Goal: Ask a question: Seek information or help from site administrators or community

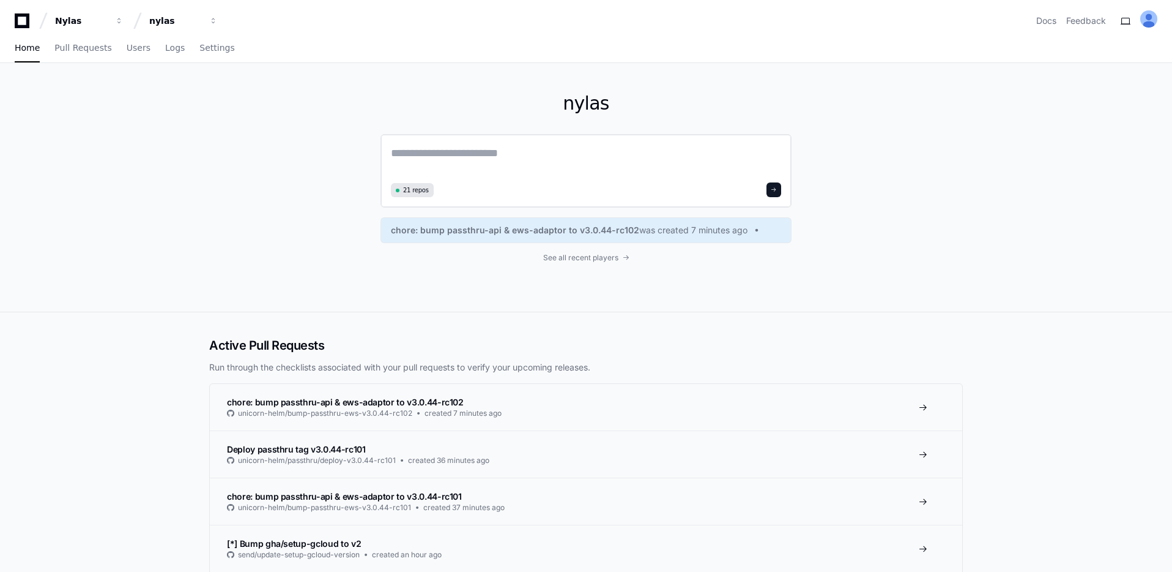
click at [566, 165] on textarea at bounding box center [586, 161] width 390 height 34
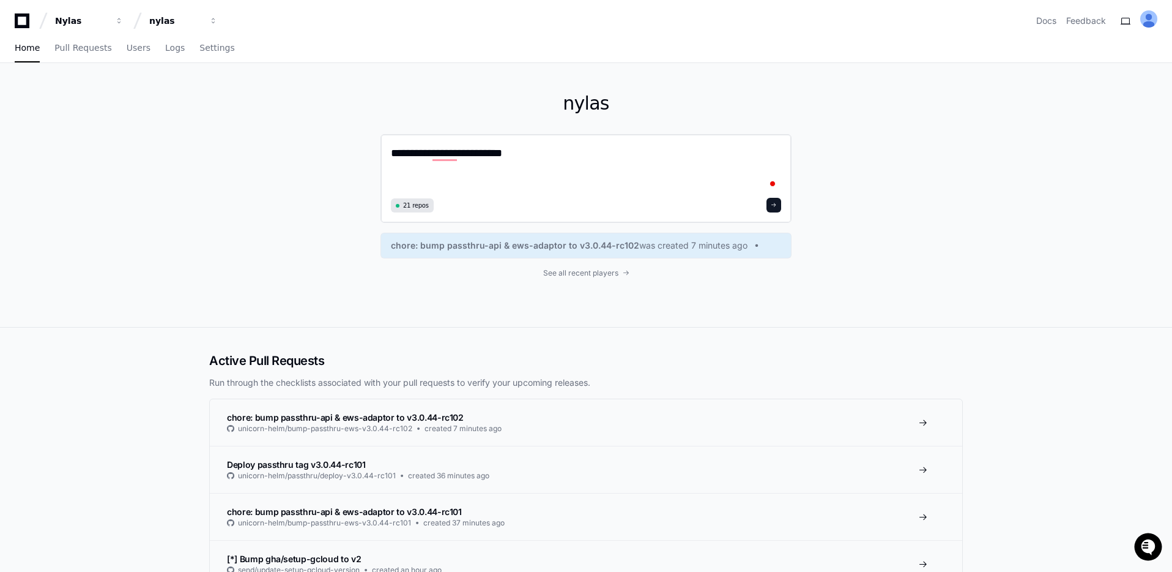
paste textarea "**********"
type textarea "**********"
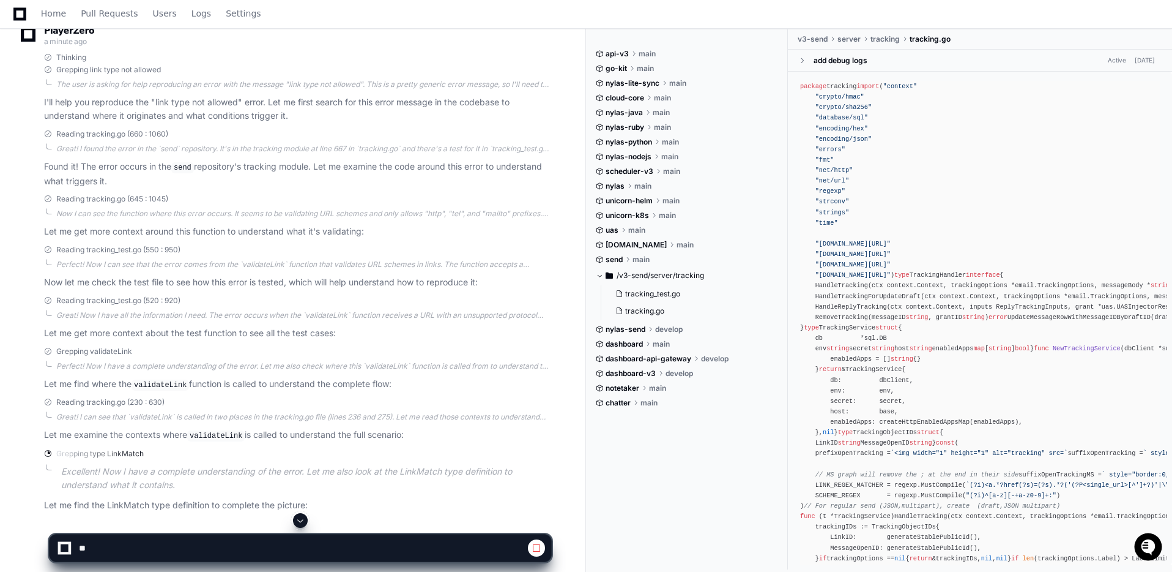
scroll to position [255, 0]
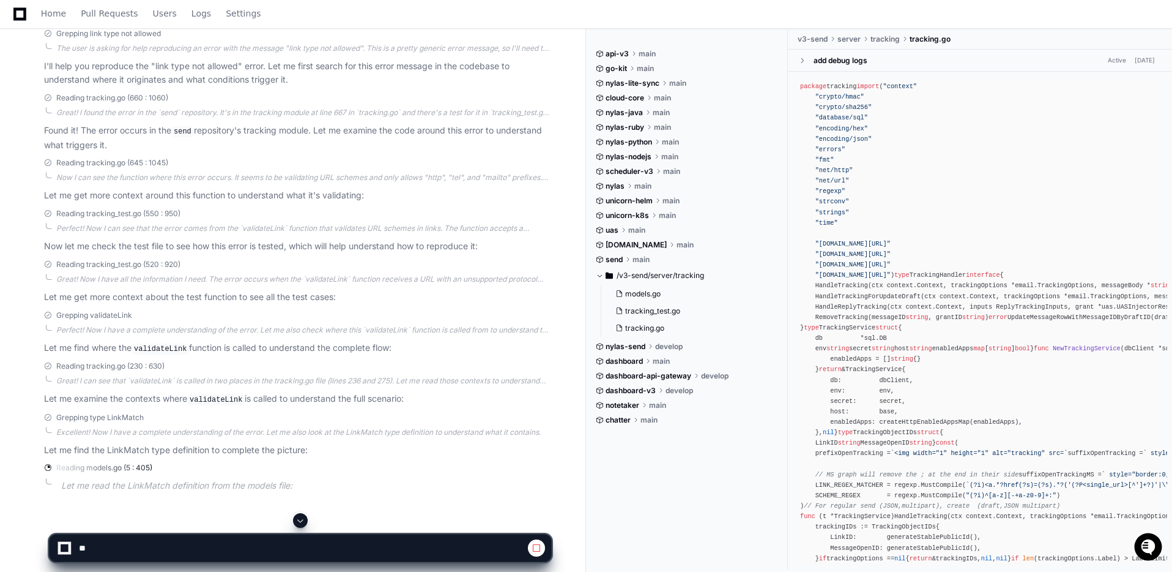
click at [228, 455] on p "Let me find the LinkMatch type definition to complete the picture:" at bounding box center [297, 450] width 507 height 14
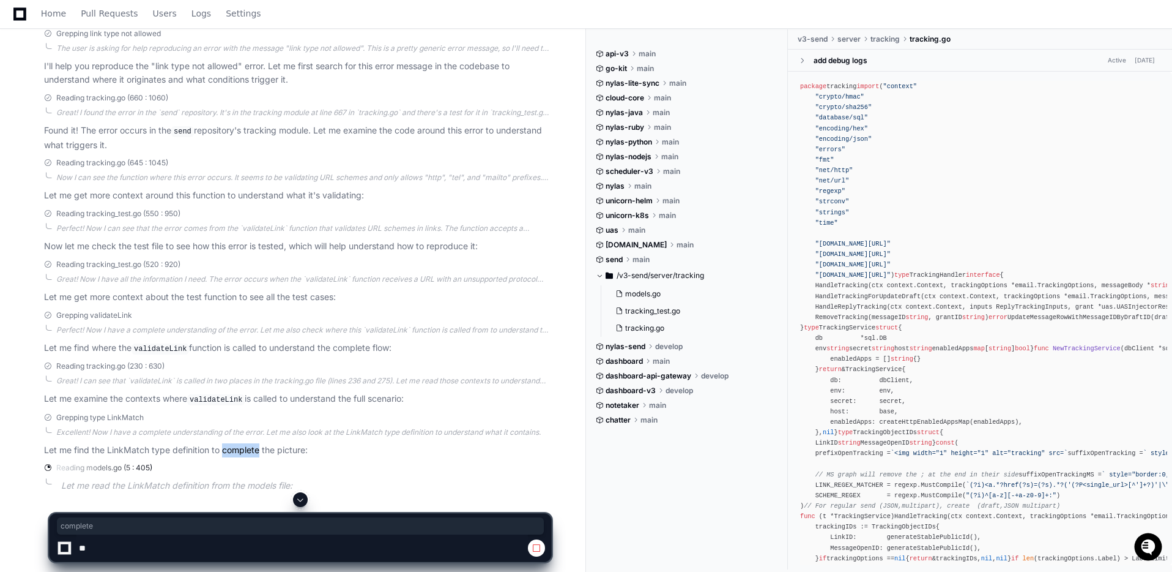
click at [228, 455] on p "Let me find the LinkMatch type definition to complete the picture:" at bounding box center [297, 450] width 507 height 14
click at [228, 455] on div "PlayerZero a minute ago Thinking Grepping link type not allowed The user is ask…" at bounding box center [286, 244] width 532 height 540
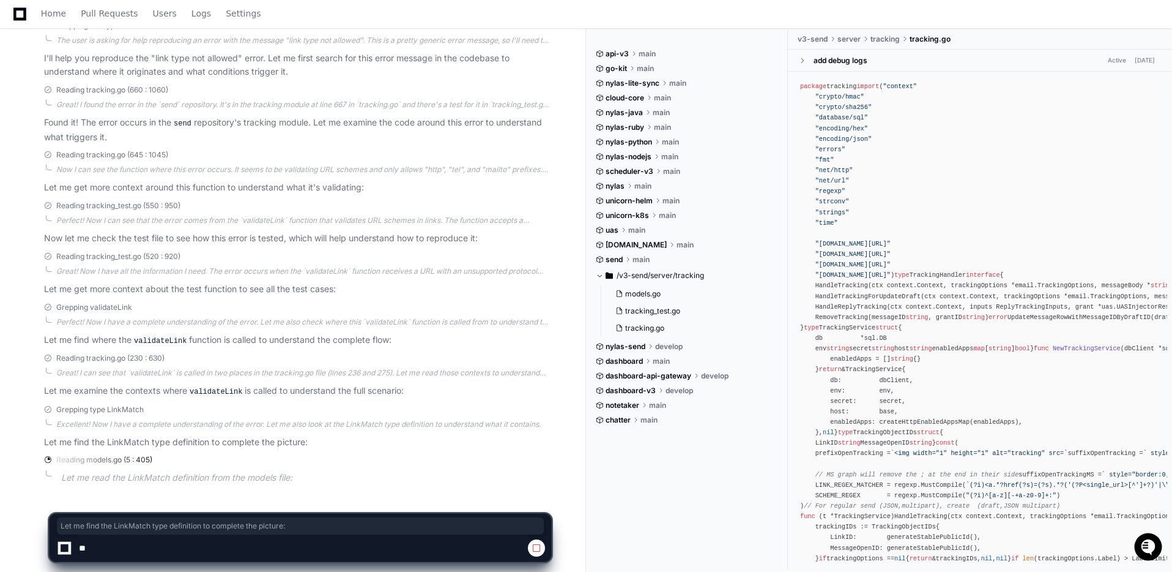
click at [177, 477] on p "Let me read the LinkMatch definition from the models file:" at bounding box center [306, 478] width 490 height 14
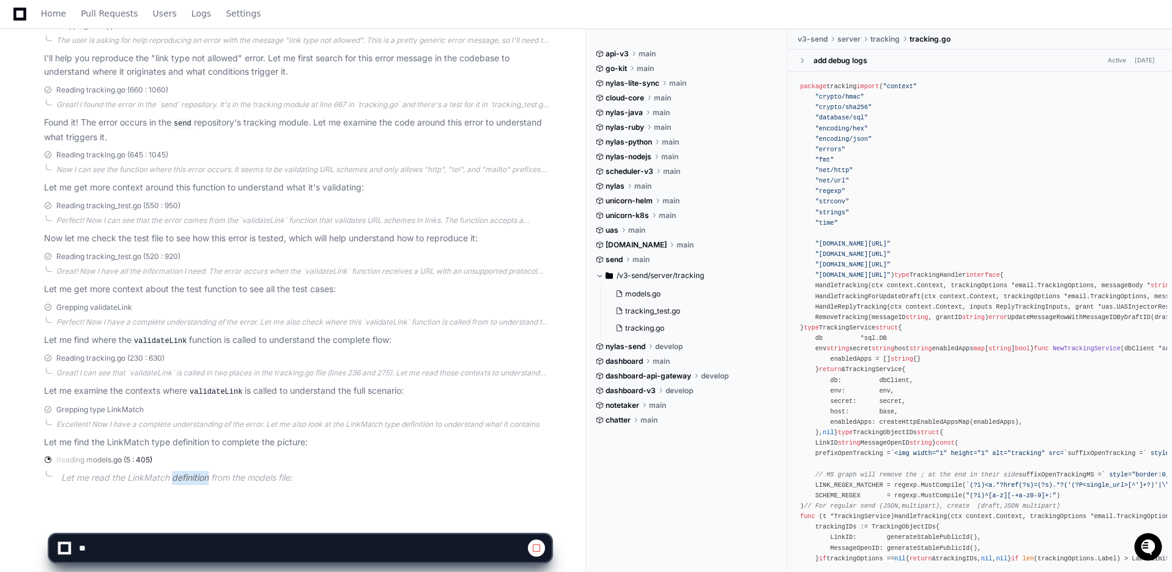
click at [177, 477] on p "Let me read the LinkMatch definition from the models file:" at bounding box center [306, 478] width 490 height 14
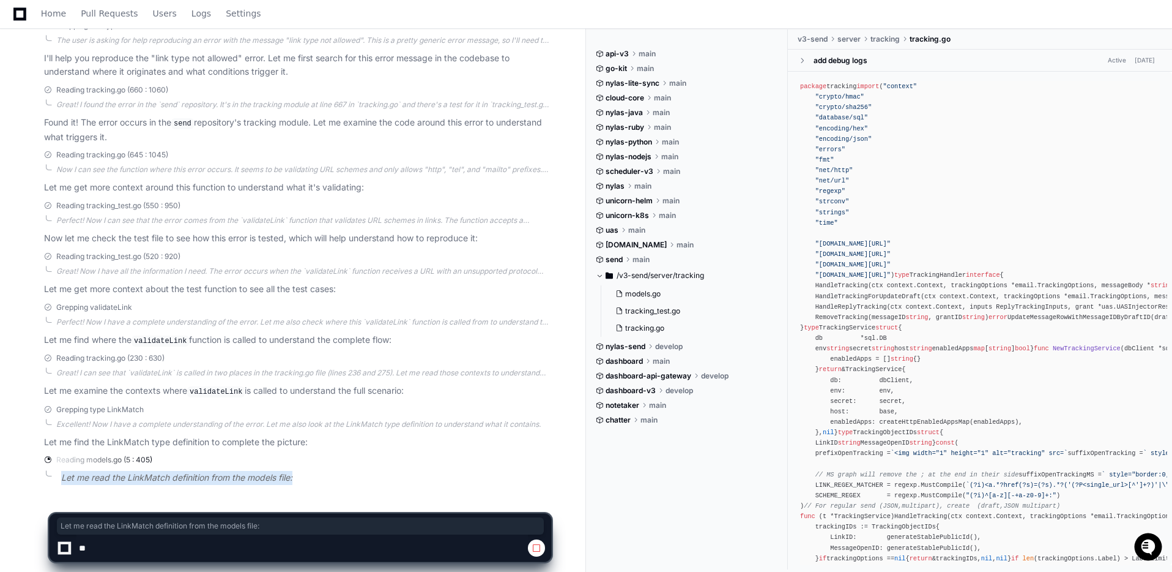
click at [177, 477] on p "Let me read the LinkMatch definition from the models file:" at bounding box center [306, 478] width 490 height 14
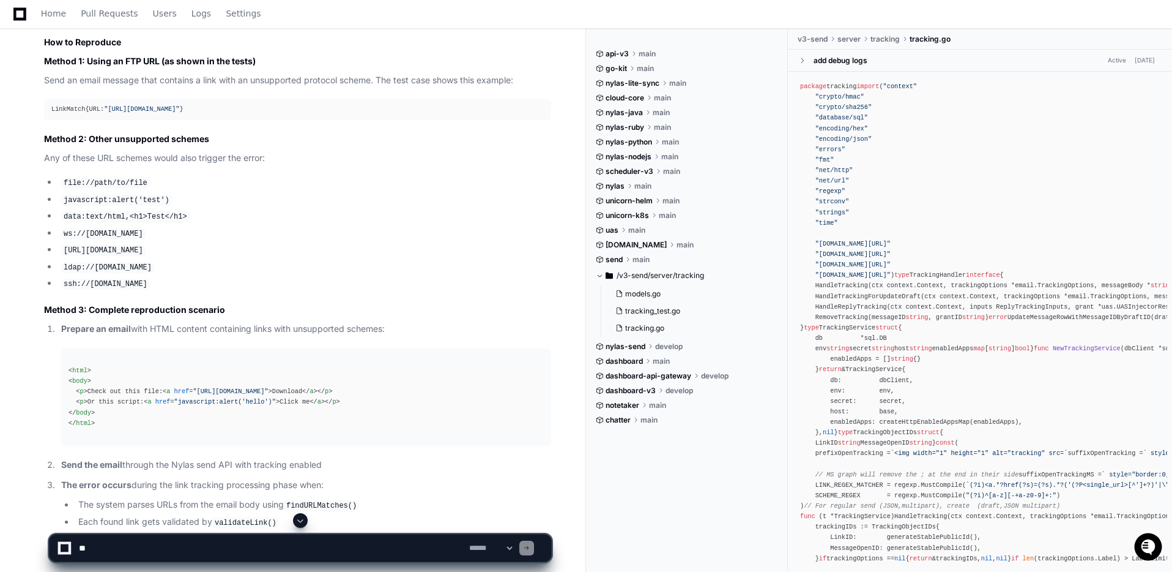
scroll to position [1024, 0]
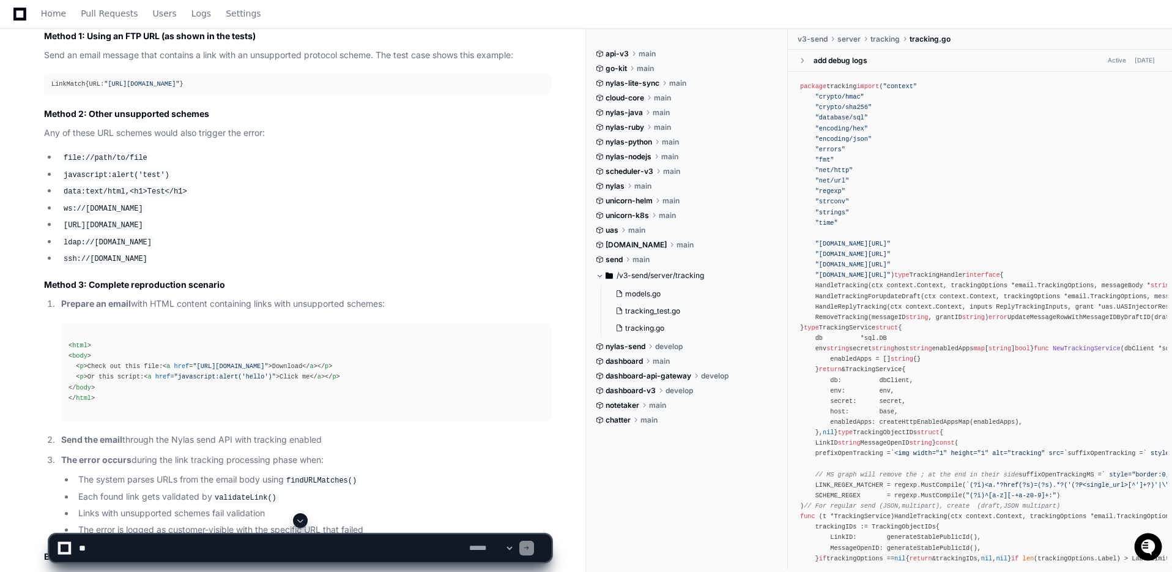
click at [127, 371] on div "< html > < body > < p > Check out this file: < a href = "[URL][DOMAIN_NAME]" > …" at bounding box center [306, 371] width 475 height 63
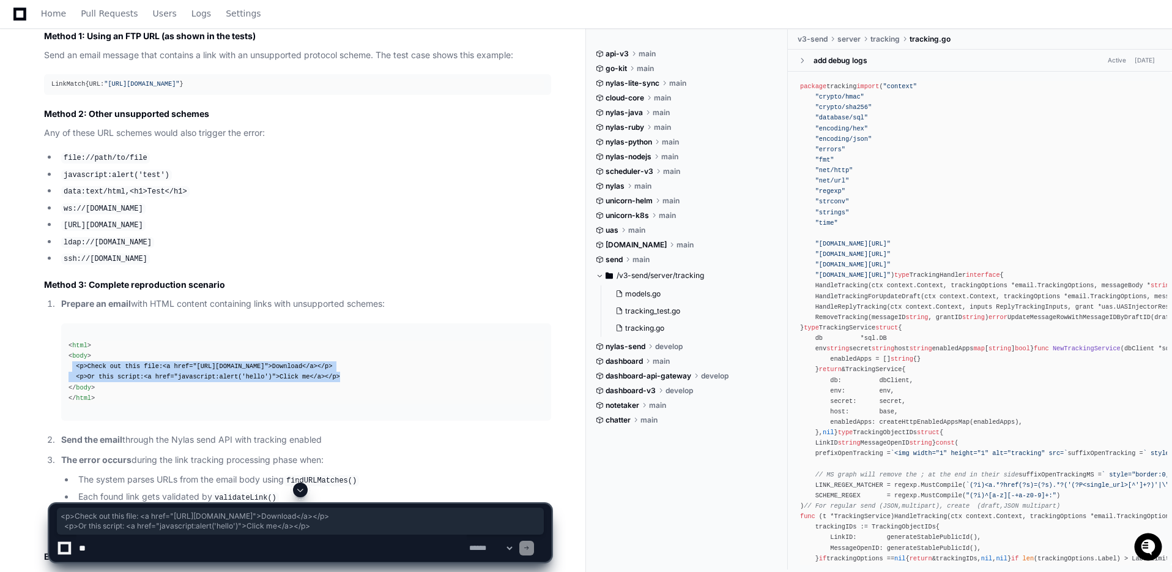
drag, startPoint x: 73, startPoint y: 359, endPoint x: 419, endPoint y: 365, distance: 345.8
click at [419, 365] on div "< html > < body > < p > Check out this file: < a href = "[URL][DOMAIN_NAME]" > …" at bounding box center [306, 371] width 475 height 63
copy div "< p > Check out this file: < a href = "[URL][DOMAIN_NAME]" > Download </ a > </…"
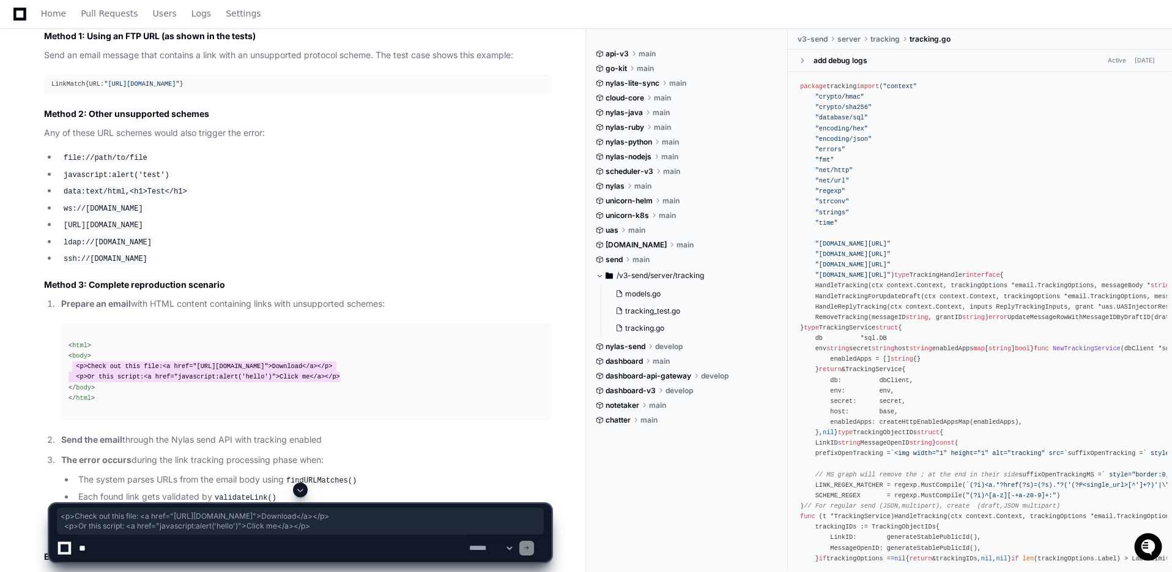
scroll to position [1298, 0]
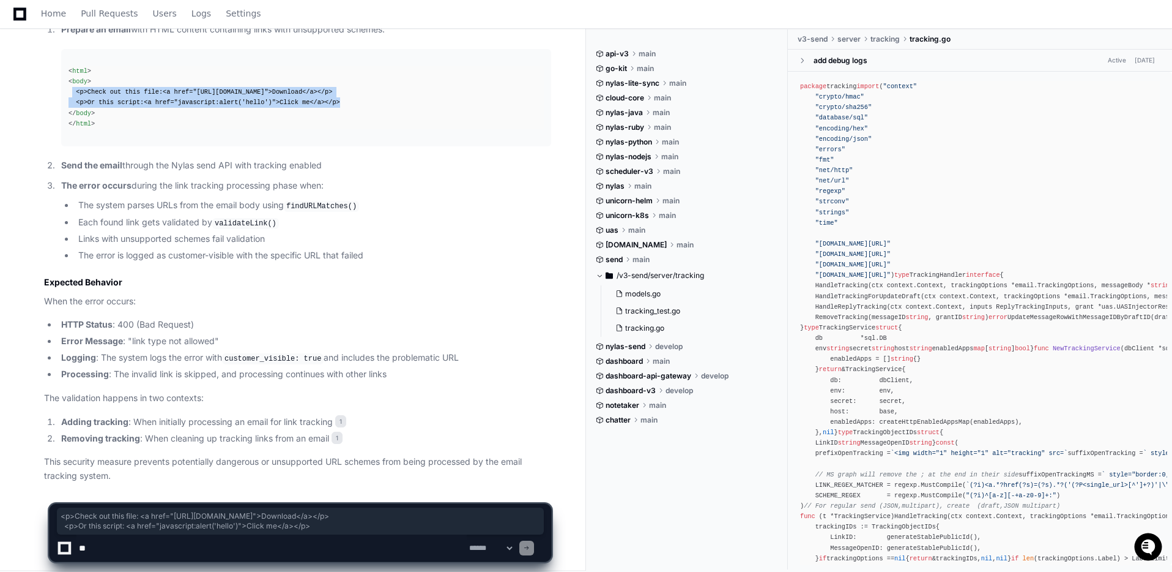
click at [124, 555] on textarea at bounding box center [271, 547] width 390 height 27
click at [125, 550] on textarea at bounding box center [271, 547] width 390 height 27
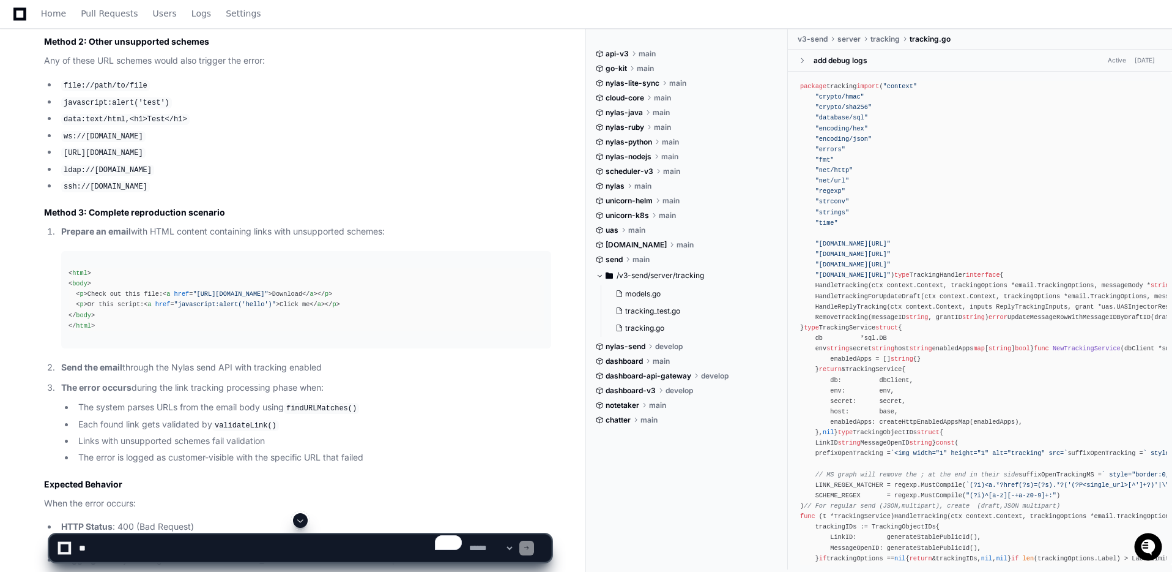
scroll to position [1097, 0]
click at [90, 289] on div "< html > < body > < p > Check out this file: < a href = "[URL][DOMAIN_NAME]" > …" at bounding box center [306, 298] width 475 height 63
click at [182, 534] on textarea "To enrich screen reader interactions, please activate Accessibility in Grammarl…" at bounding box center [271, 547] width 390 height 27
type textarea "**********"
click at [181, 554] on textarea "To enrich screen reader interactions, please activate Accessibility in Grammarl…" at bounding box center [271, 547] width 390 height 27
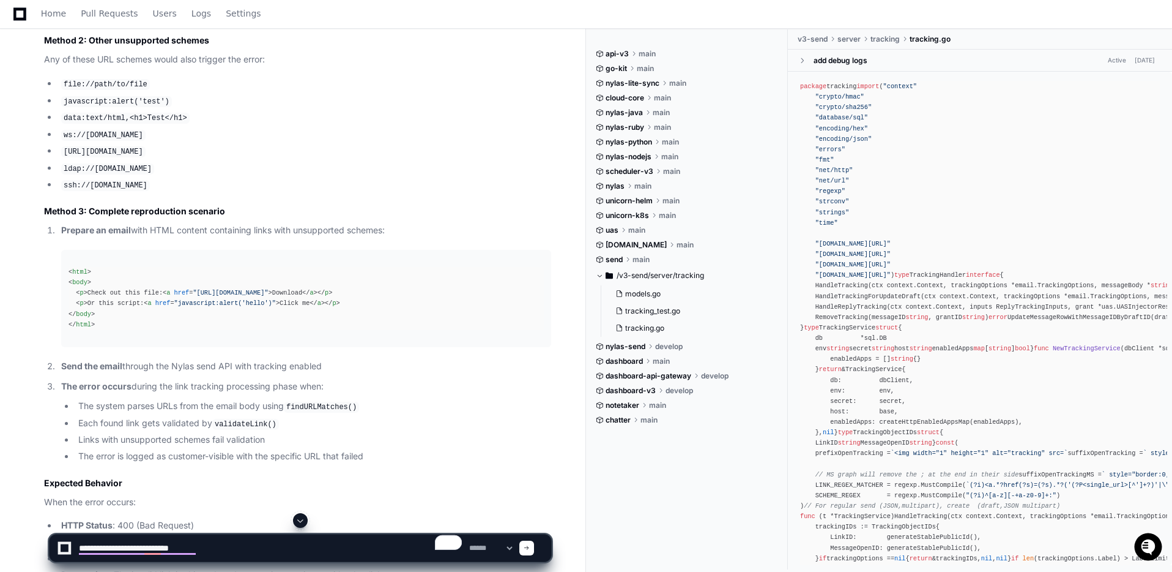
click at [209, 549] on textarea "To enrich screen reader interactions, please activate Accessibility in Grammarl…" at bounding box center [271, 547] width 390 height 27
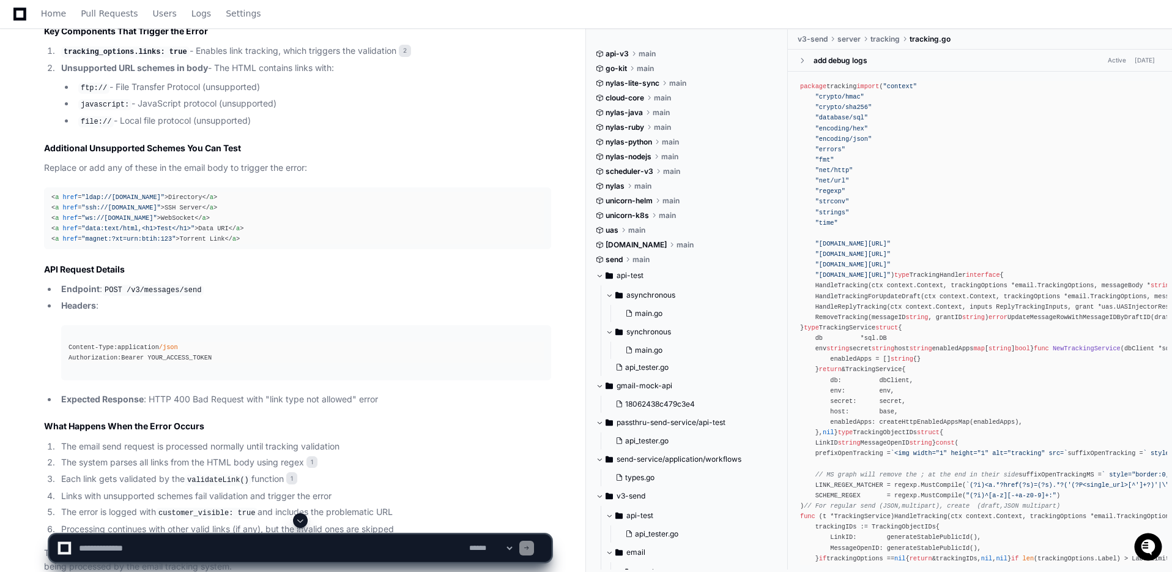
scroll to position [2381, 0]
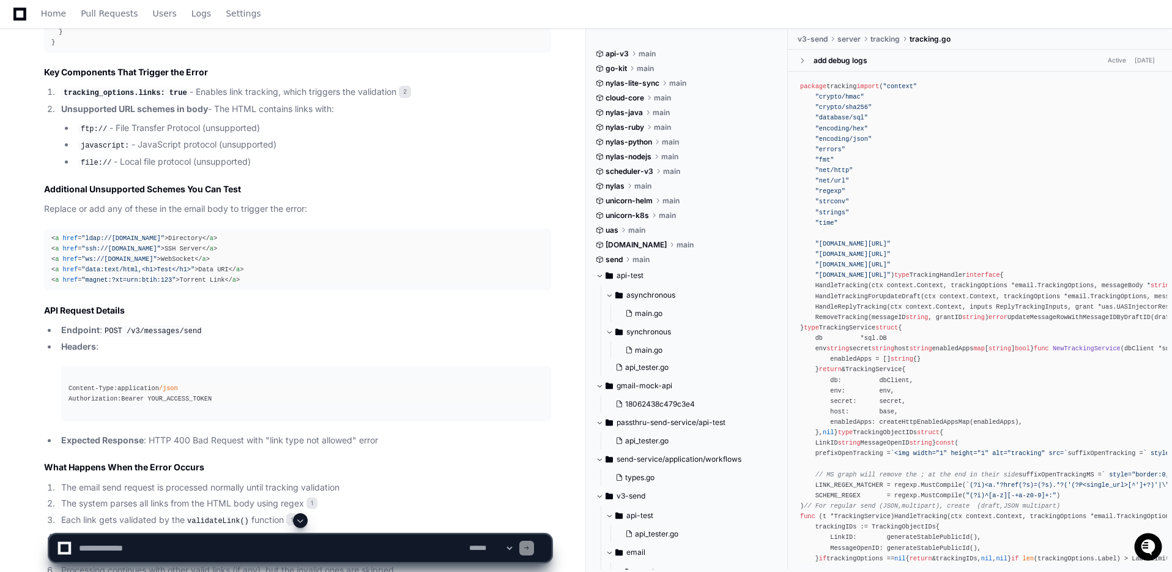
click at [154, 255] on span ""ws://[DOMAIN_NAME]"" at bounding box center [118, 258] width 75 height 7
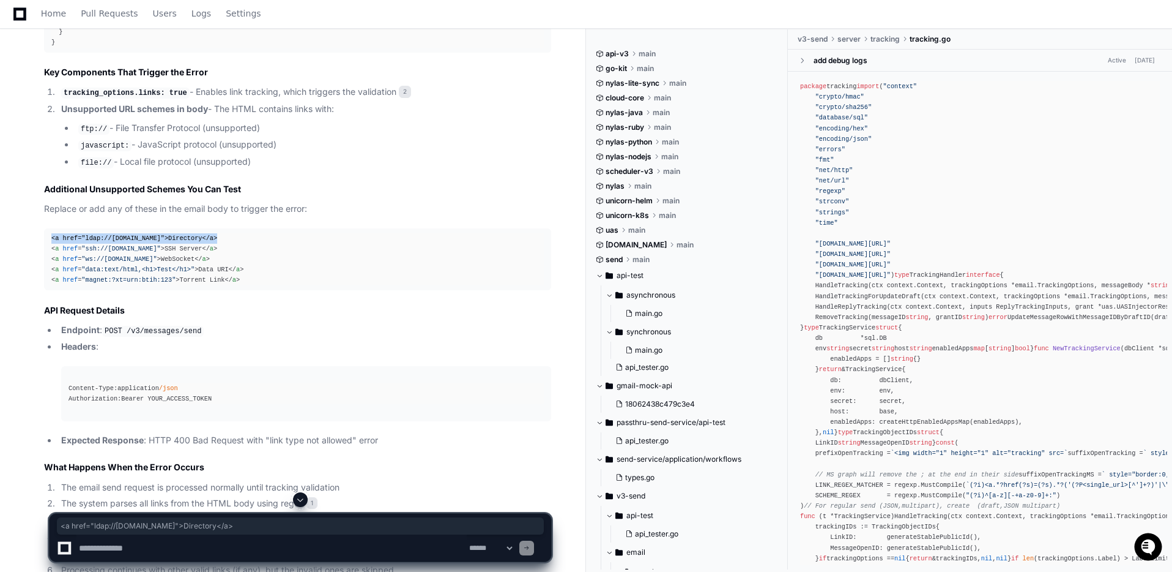
drag, startPoint x: 49, startPoint y: 228, endPoint x: 291, endPoint y: 226, distance: 241.7
click at [291, 228] on pre "< a href = "ldap://[DOMAIN_NAME]" > Directory </ a > < a href = "ssh://[DOMAIN_…" at bounding box center [297, 259] width 507 height 62
copy div "< a href = "ldap://[DOMAIN_NAME]" > Directory </ a >"
click at [95, 245] on span ""ssh://[DOMAIN_NAME]"" at bounding box center [120, 248] width 79 height 7
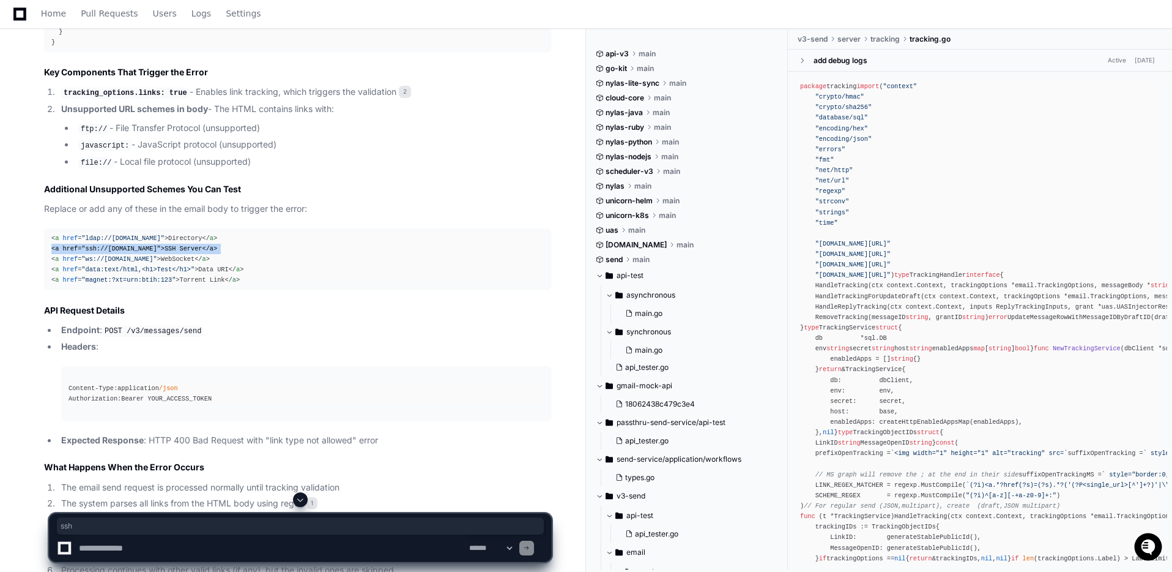
click at [95, 245] on span ""ssh://[DOMAIN_NAME]"" at bounding box center [120, 248] width 79 height 7
copy div "< a href = "ssh://[DOMAIN_NAME]" > SSH Server </ a >"
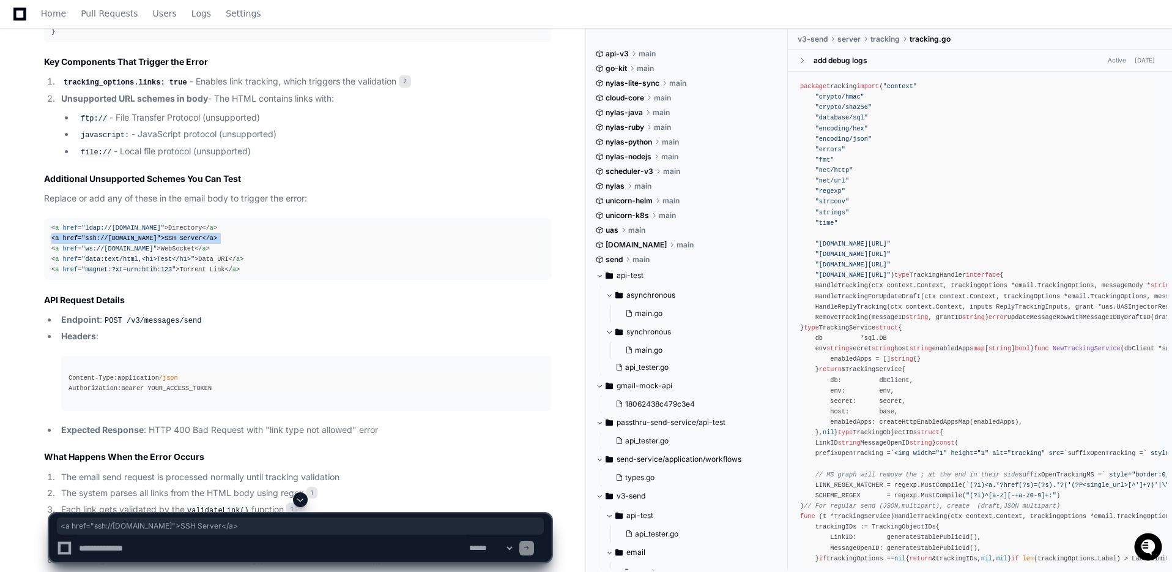
scroll to position [2393, 0]
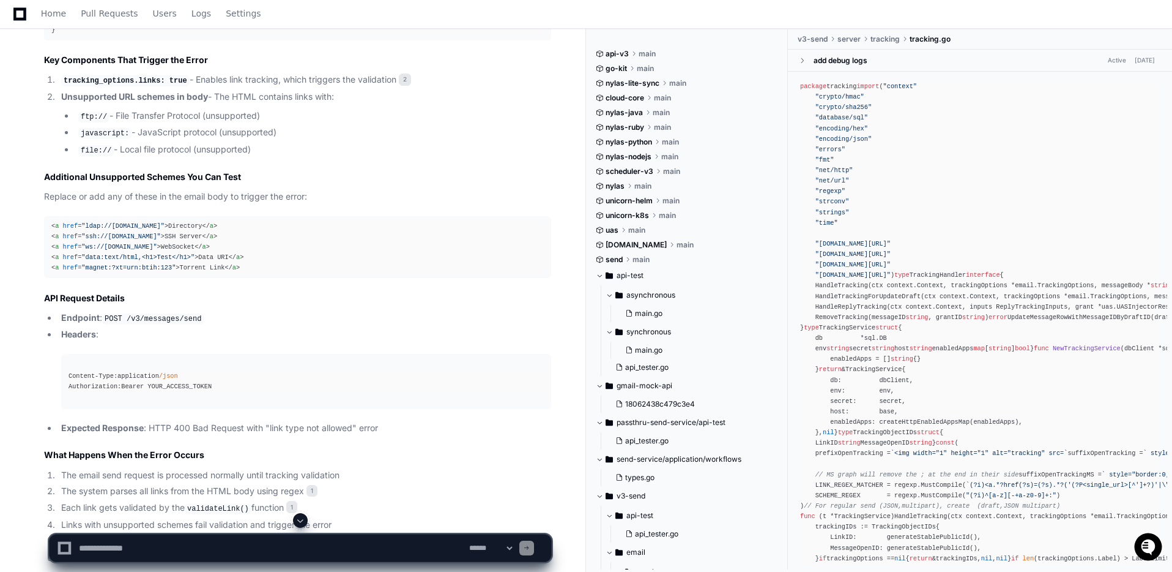
click at [192, 253] on span ""data:text/html,<h1>Test</h1>"" at bounding box center [137, 256] width 113 height 7
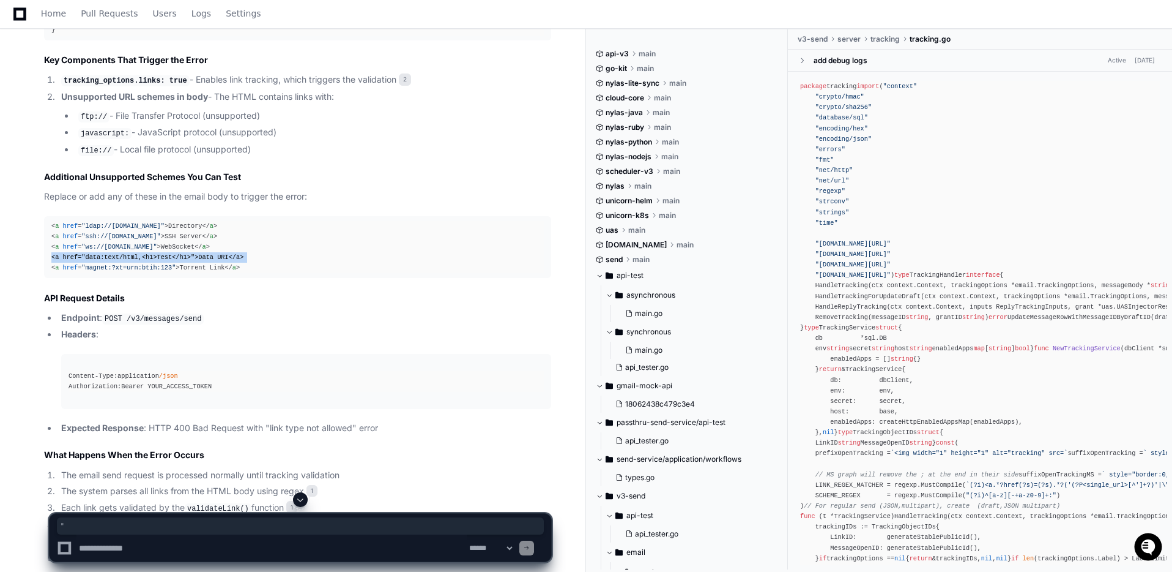
click at [192, 253] on span ""data:text/html,<h1>Test</h1>"" at bounding box center [137, 256] width 113 height 7
copy div "< a href = "data:text/html,<h1>Test</h1>" > Data URI </ a >"
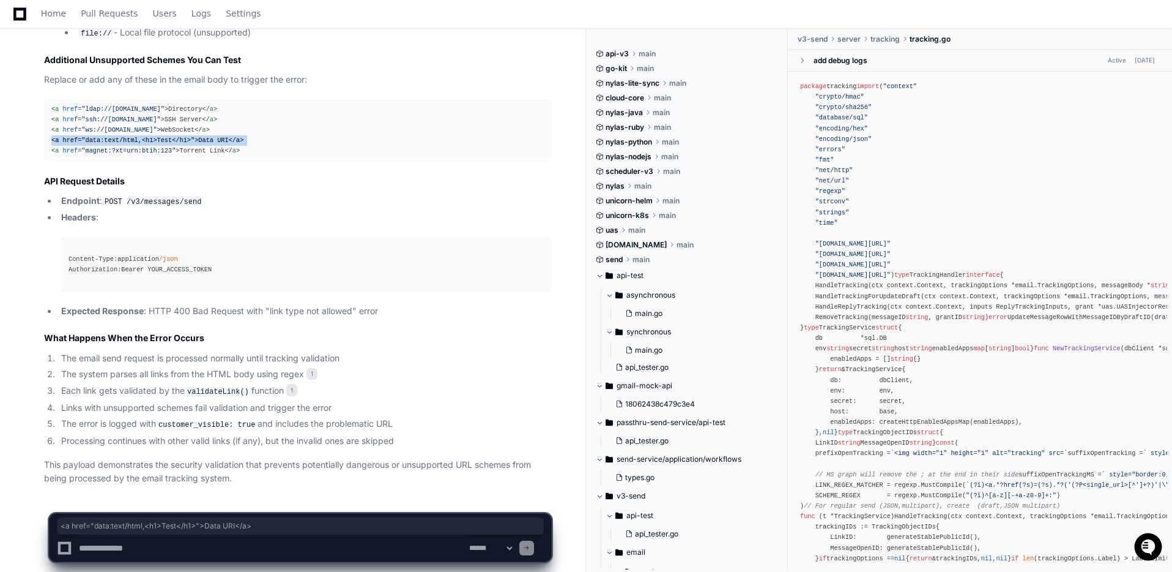
click at [302, 545] on textarea "To enrich screen reader interactions, please activate Accessibility in Grammarl…" at bounding box center [271, 547] width 390 height 27
click at [186, 543] on textarea "To enrich screen reader interactions, please activate Accessibility in Grammarl…" at bounding box center [271, 547] width 390 height 27
click at [149, 547] on textarea "To enrich screen reader interactions, please activate Accessibility in Grammarl…" at bounding box center [271, 547] width 390 height 27
click at [97, 554] on textarea "To enrich screen reader interactions, please activate Accessibility in Grammarl…" at bounding box center [271, 547] width 390 height 27
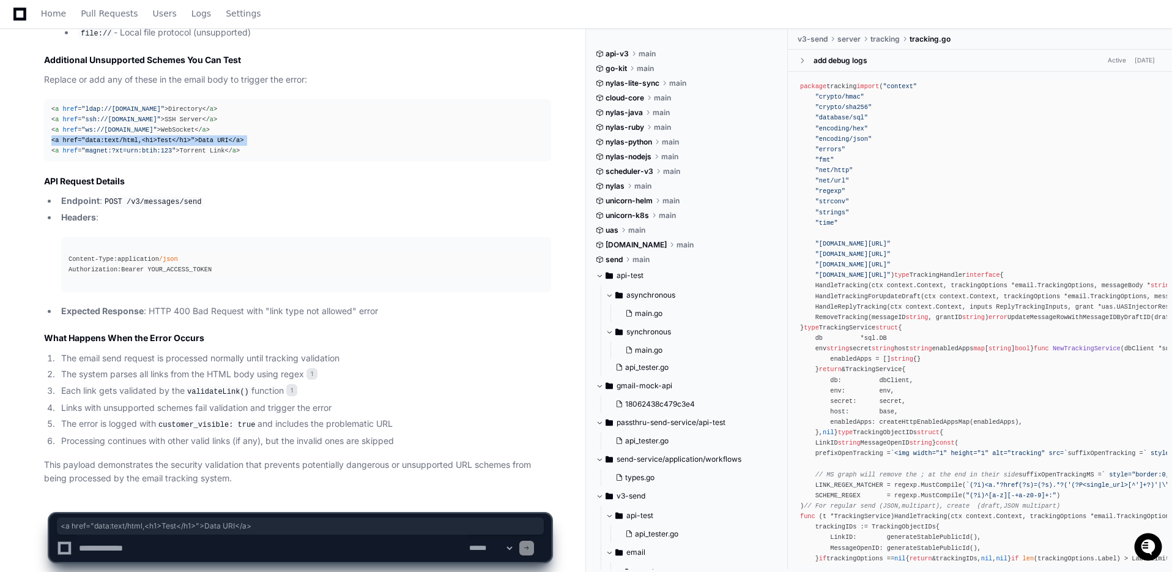
click at [97, 554] on textarea "To enrich screen reader interactions, please activate Accessibility in Grammarl…" at bounding box center [271, 547] width 390 height 27
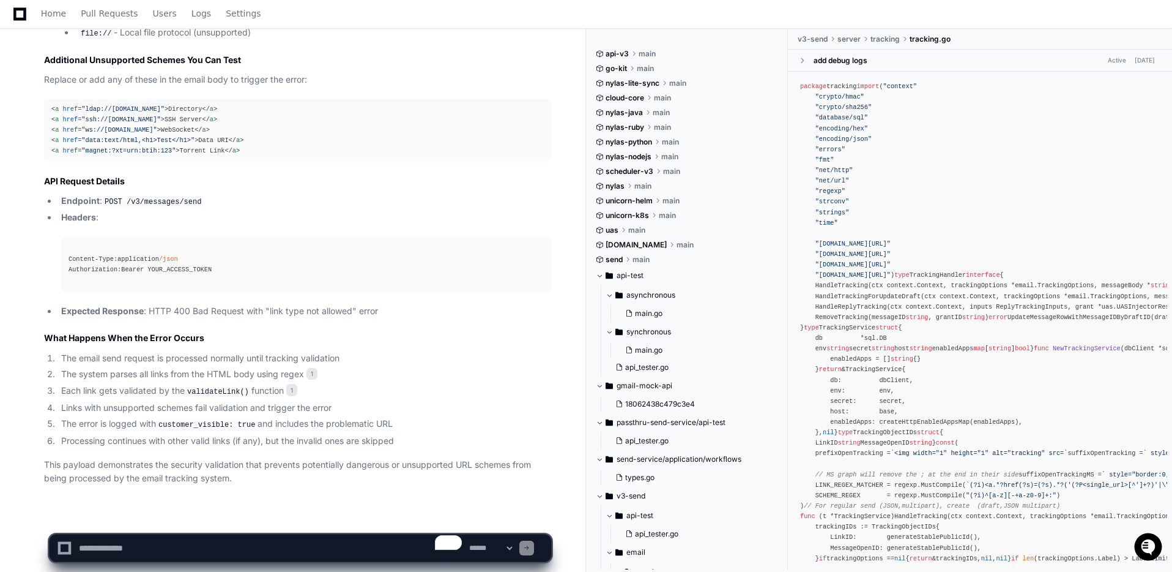
click at [138, 546] on textarea "To enrich screen reader interactions, please activate Accessibility in Grammarl…" at bounding box center [271, 547] width 390 height 27
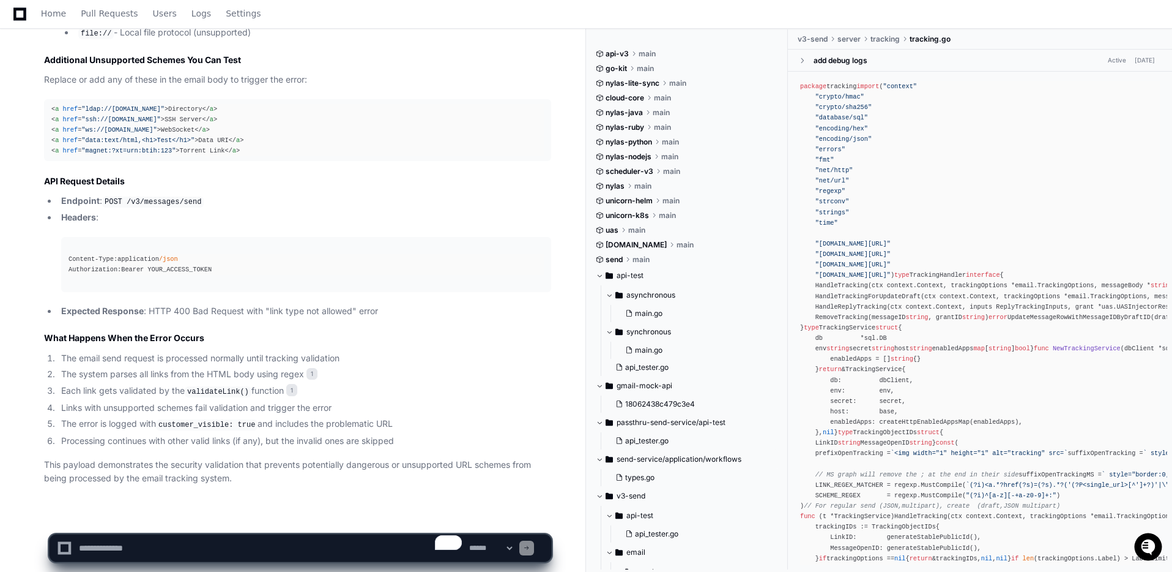
click at [118, 551] on textarea "To enrich screen reader interactions, please activate Accessibility in Grammarl…" at bounding box center [271, 547] width 390 height 27
click at [119, 550] on textarea "To enrich screen reader interactions, please activate Accessibility in Grammarl…" at bounding box center [271, 547] width 390 height 27
click at [119, 549] on textarea "To enrich screen reader interactions, please activate Accessibility in Grammarl…" at bounding box center [271, 547] width 390 height 27
click at [119, 550] on textarea "To enrich screen reader interactions, please activate Accessibility in Grammarl…" at bounding box center [271, 547] width 390 height 27
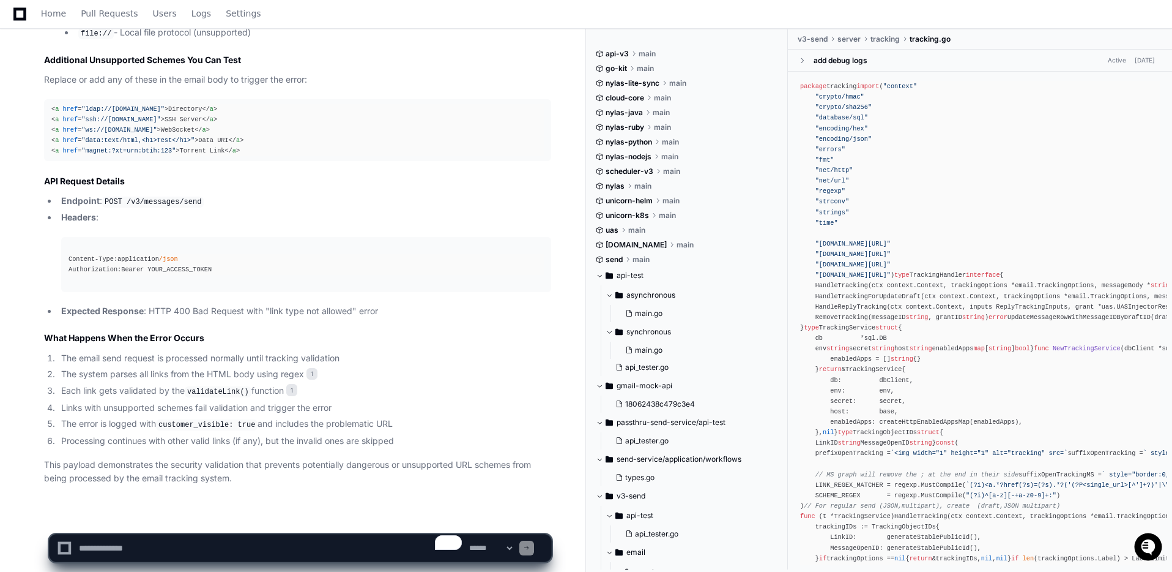
click at [133, 548] on textarea "To enrich screen reader interactions, please activate Accessibility in Grammarl…" at bounding box center [271, 547] width 390 height 27
type textarea "**********"
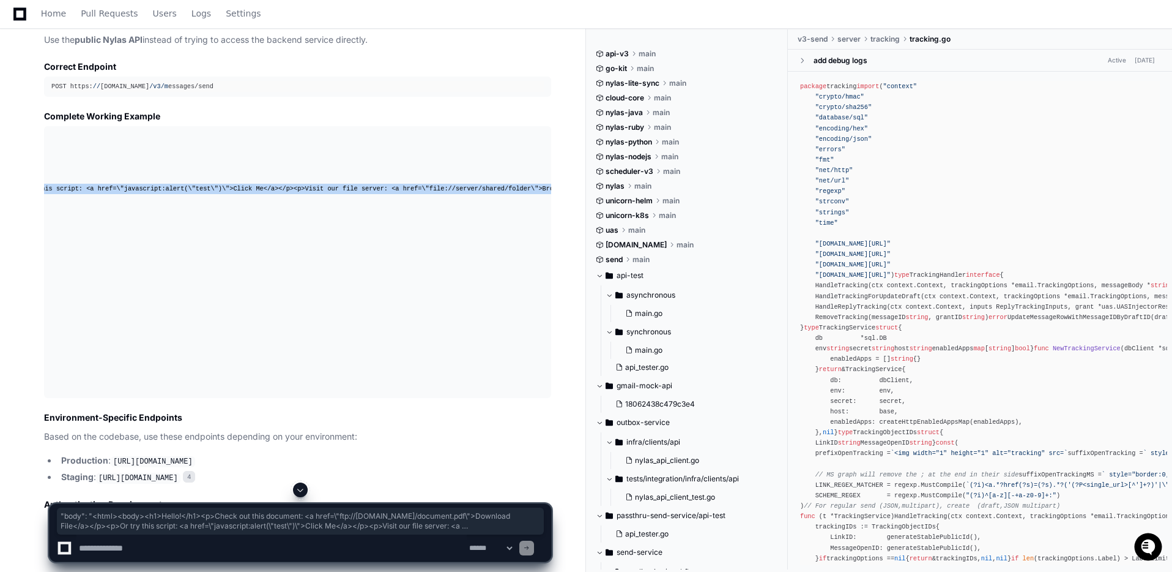
scroll to position [0, 704]
drag, startPoint x: 67, startPoint y: 174, endPoint x: 567, endPoint y: 173, distance: 500.0
copy span ""body": "<html><body><h1>Hello!</h1><p>Check out this document: <a href=\"ftp:/…"
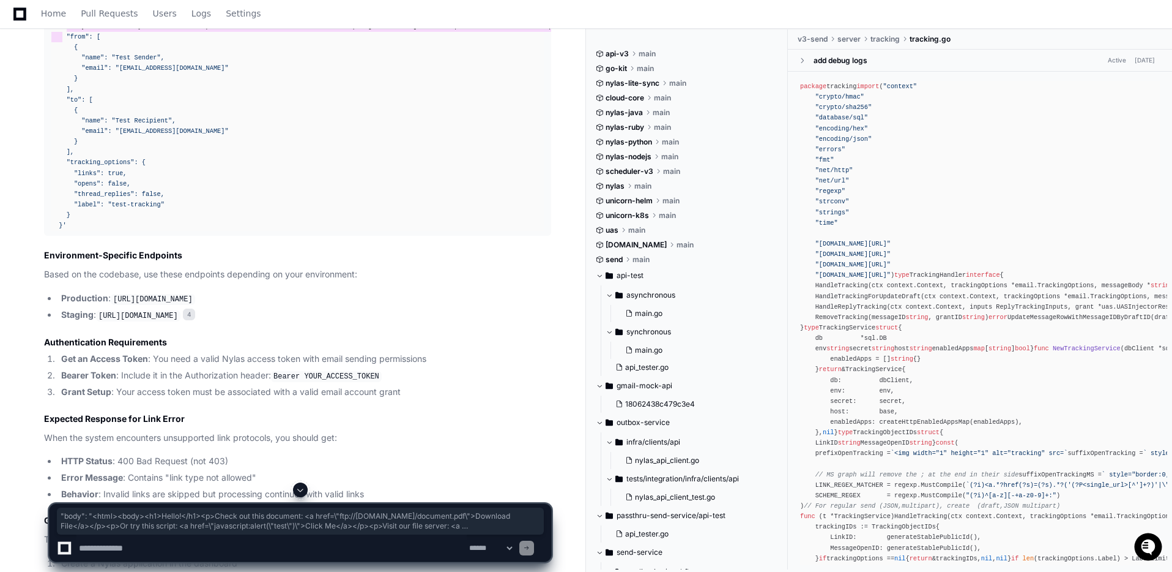
scroll to position [4187, 0]
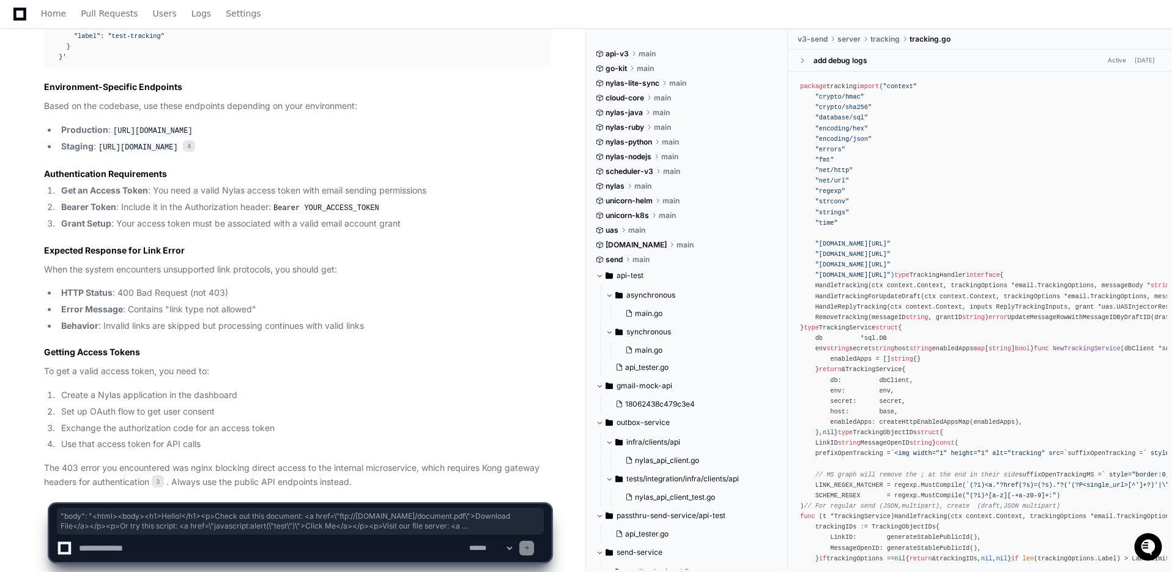
click at [217, 319] on li "Behavior : Invalid links are skipped but processing continues with valid links" at bounding box center [305, 326] width 494 height 14
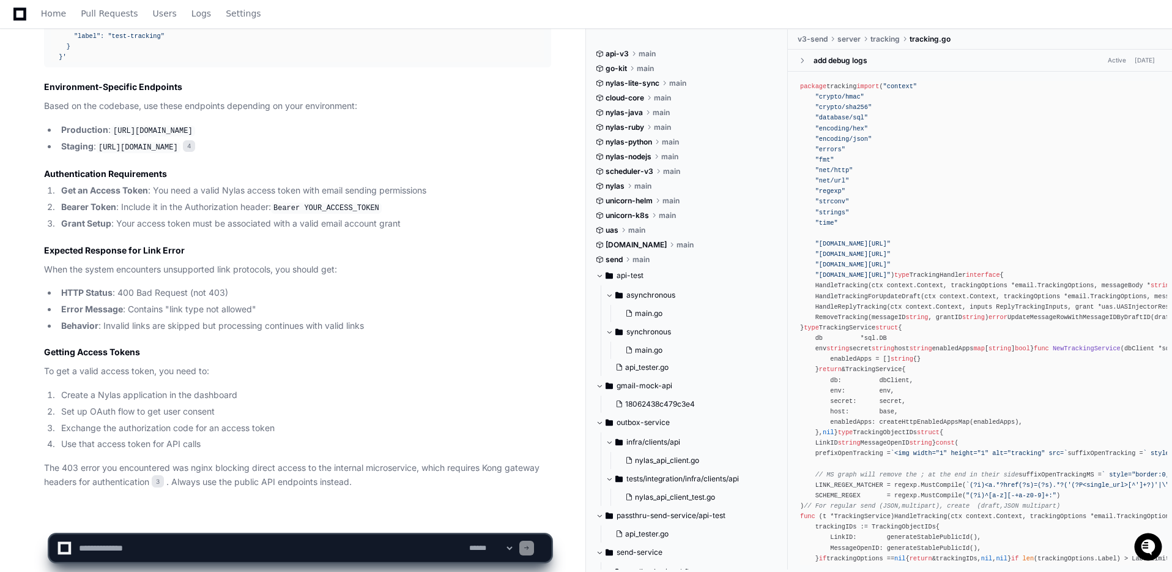
drag, startPoint x: 170, startPoint y: 293, endPoint x: 242, endPoint y: 293, distance: 72.2
click at [242, 302] on li "Error Message : Contains "link type not allowed"" at bounding box center [305, 309] width 494 height 14
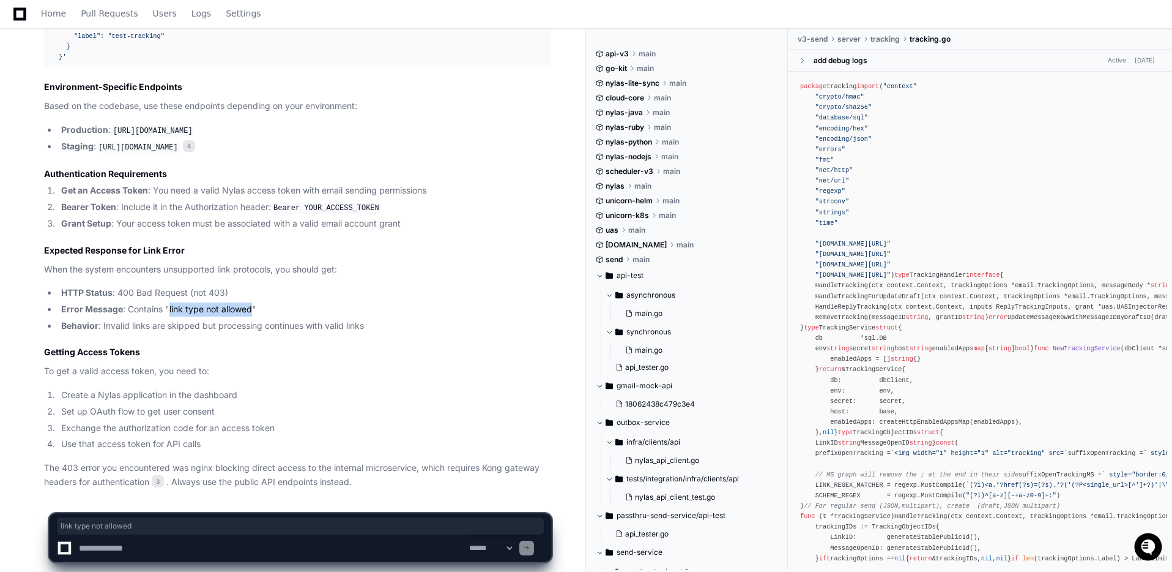
drag, startPoint x: 253, startPoint y: 294, endPoint x: 168, endPoint y: 296, distance: 85.1
click at [168, 302] on li "Error Message : Contains "link type not allowed"" at bounding box center [305, 309] width 494 height 14
copy li "link type not allowed"
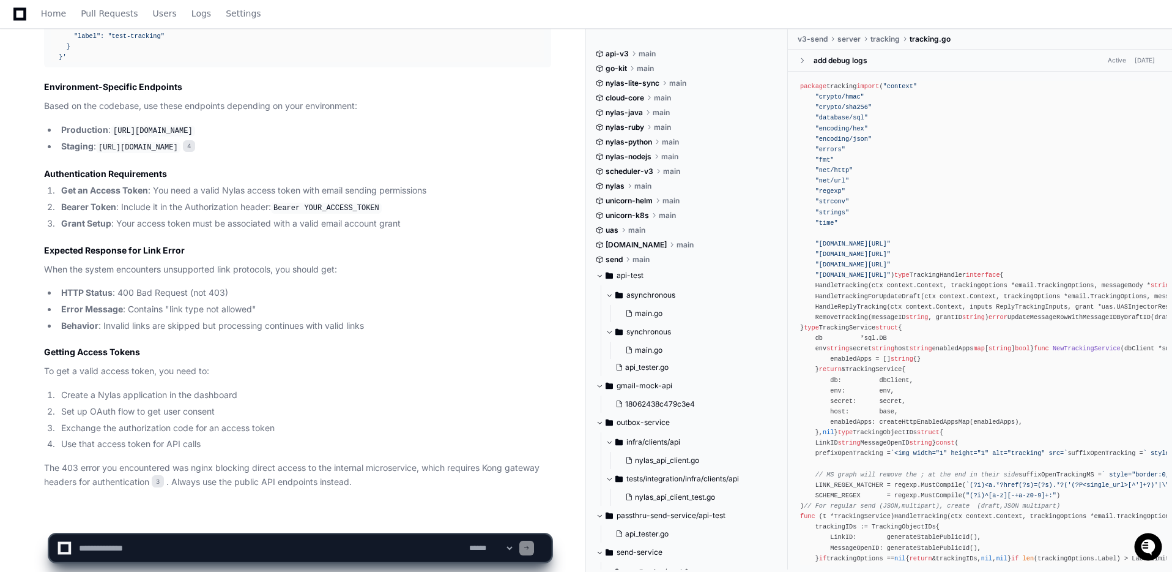
click at [278, 364] on p "To get a valid access token, you need to:" at bounding box center [297, 371] width 507 height 14
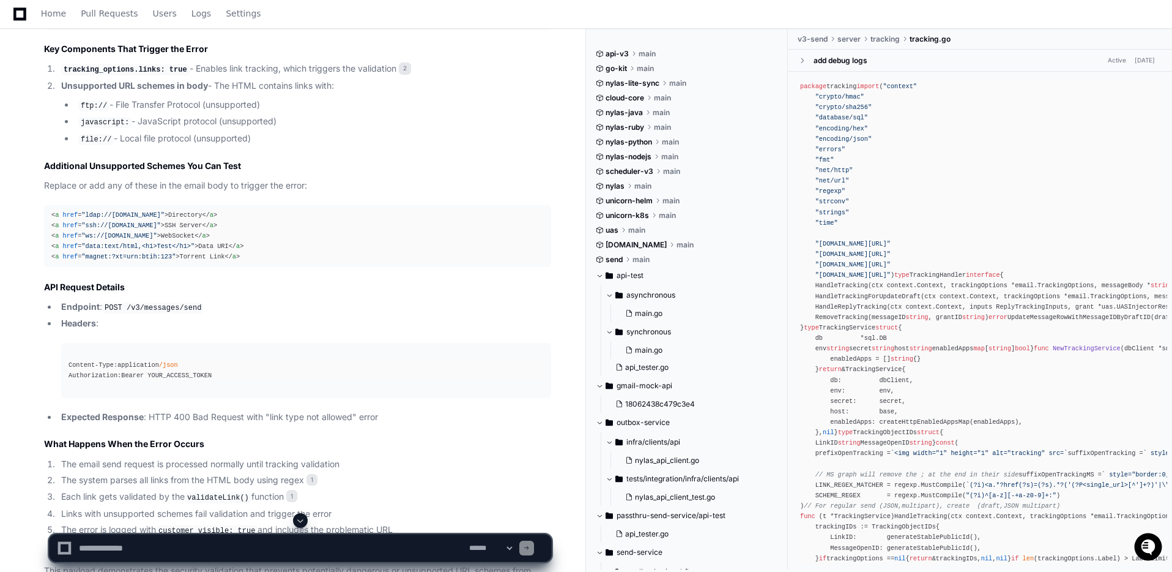
scroll to position [2314, 0]
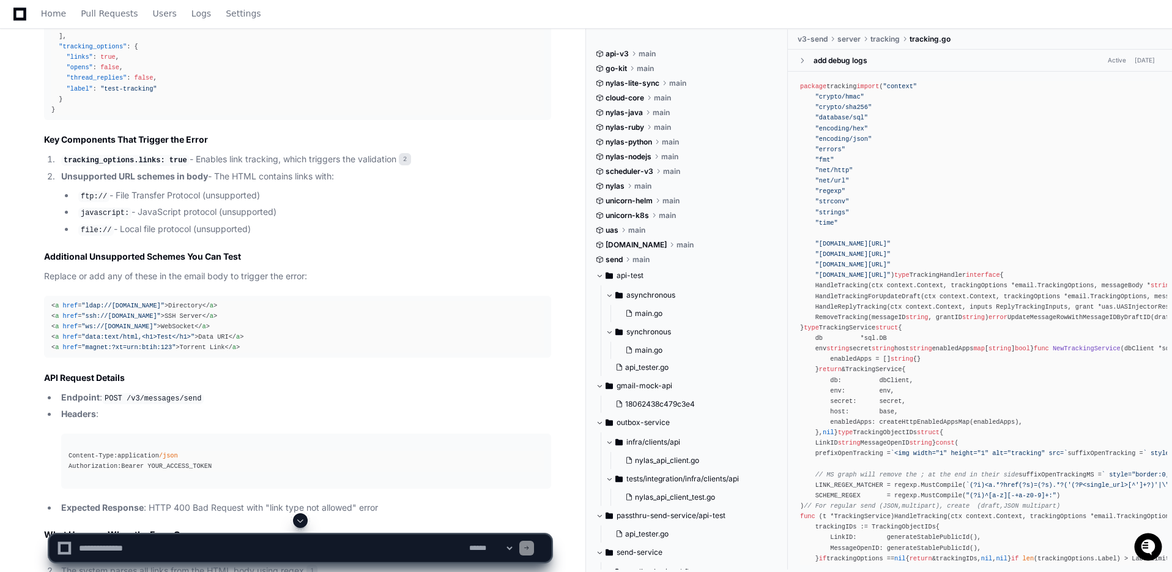
click at [92, 296] on pre "< a href = "ldap://[DOMAIN_NAME]" > Directory </ a > < a href = "ssh://[DOMAIN_…" at bounding box center [297, 327] width 507 height 62
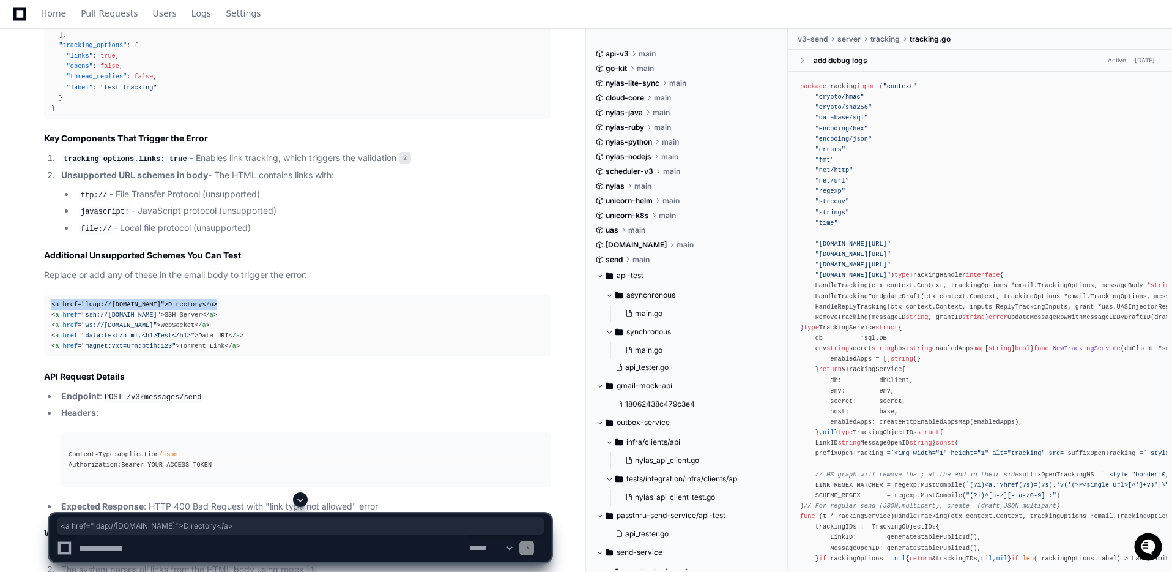
drag, startPoint x: 51, startPoint y: 293, endPoint x: 274, endPoint y: 293, distance: 222.7
click at [274, 294] on pre "< a href = "ldap://[DOMAIN_NAME]" > Directory </ a > < a href = "ssh://[DOMAIN_…" at bounding box center [297, 325] width 507 height 62
copy div "< a href = "ldap://[DOMAIN_NAME]" > Directory </ a >"
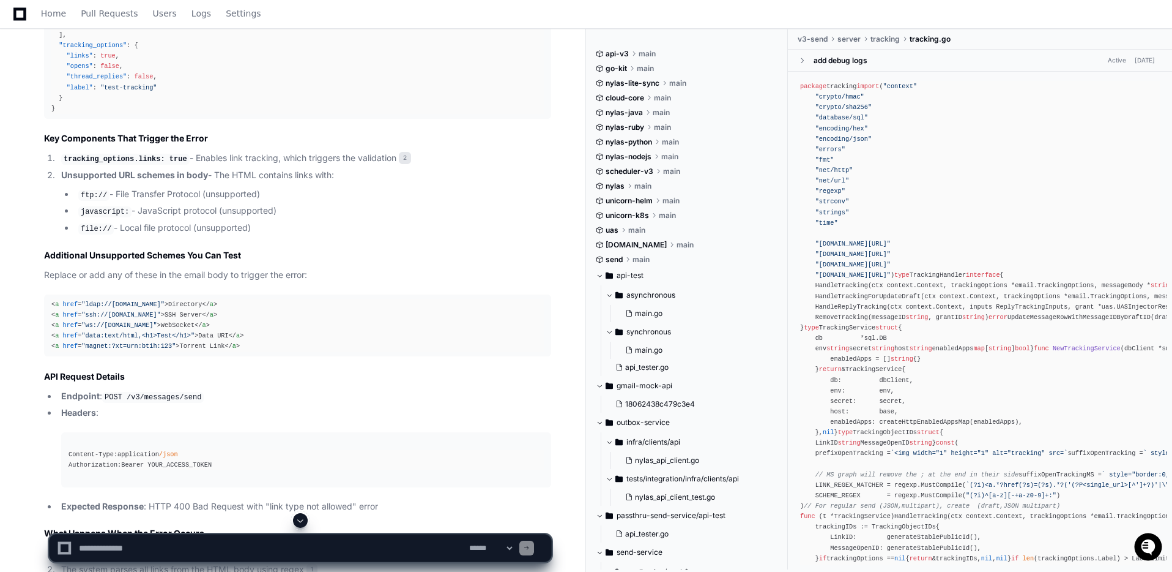
click at [96, 309] on div "< a href = "ldap://[DOMAIN_NAME]" > Directory </ a > < a href = "ssh://[DOMAIN_…" at bounding box center [297, 325] width 493 height 53
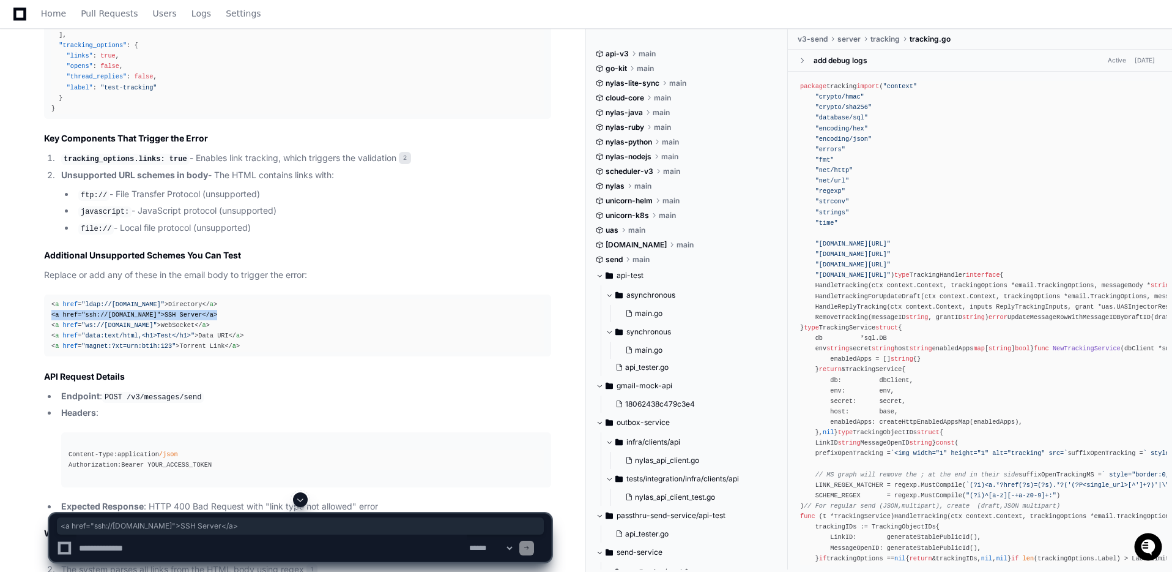
drag, startPoint x: 50, startPoint y: 304, endPoint x: 253, endPoint y: 307, distance: 203.2
click at [253, 307] on pre "< a href = "ldap://[DOMAIN_NAME]" > Directory </ a > < a href = "ssh://[DOMAIN_…" at bounding box center [297, 325] width 507 height 62
copy div "< a href = "ssh://[DOMAIN_NAME]" > SSH Server </ a >"
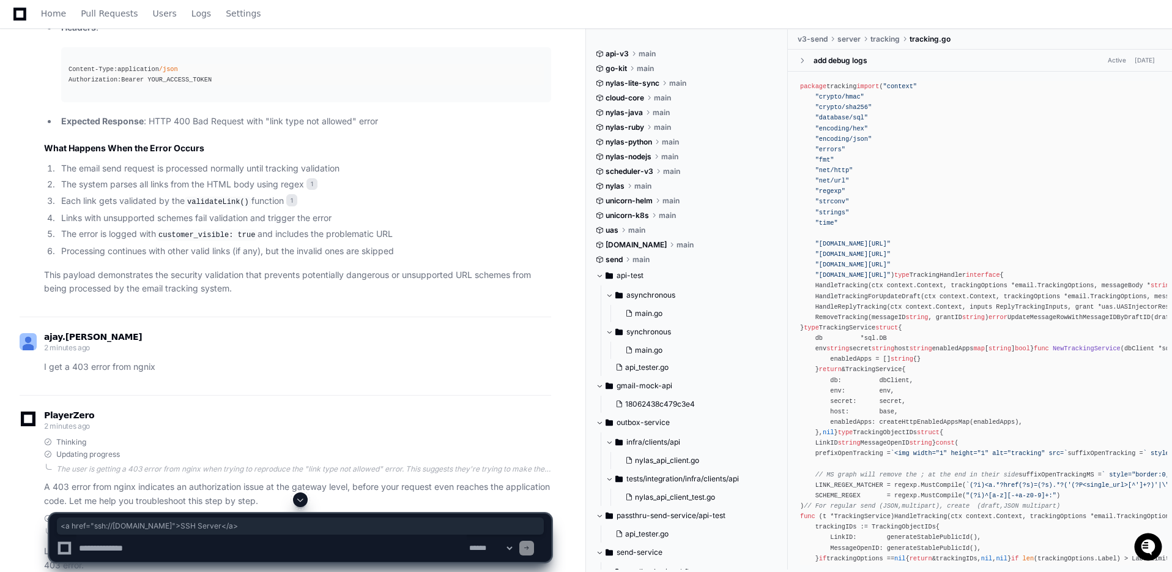
scroll to position [2715, 0]
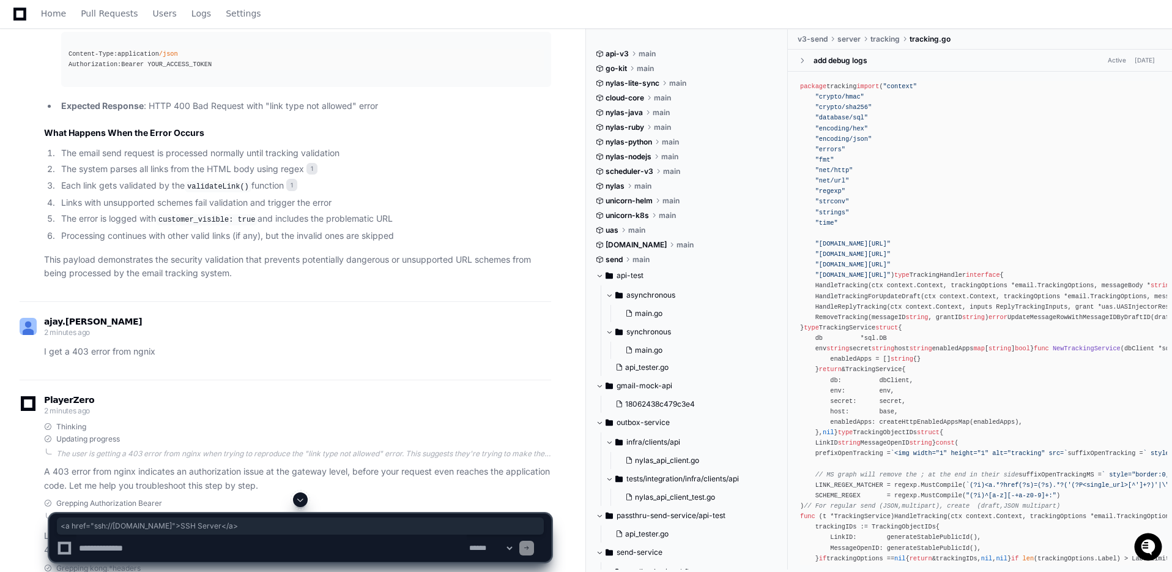
click at [139, 548] on textarea "To enrich screen reader interactions, please activate Accessibility in Grammarl…" at bounding box center [271, 547] width 390 height 27
click at [129, 542] on textarea "To enrich screen reader interactions, please activate Accessibility in Grammarl…" at bounding box center [271, 547] width 390 height 27
click at [197, 544] on textarea "To enrich screen reader interactions, please activate Accessibility in Grammarl…" at bounding box center [271, 547] width 390 height 27
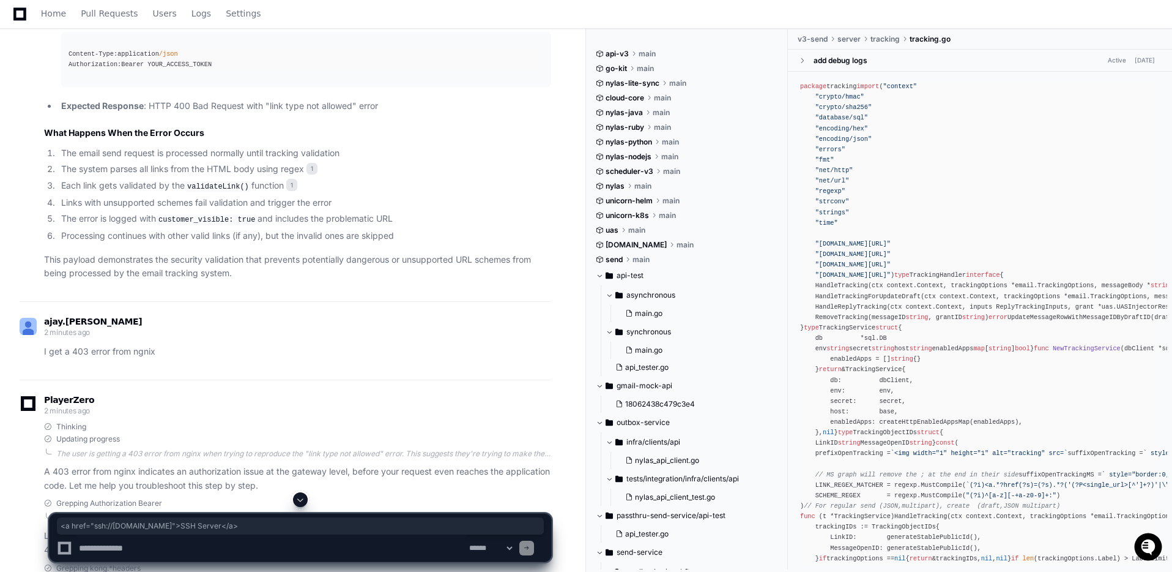
click at [147, 545] on textarea "To enrich screen reader interactions, please activate Accessibility in Grammarl…" at bounding box center [271, 547] width 390 height 27
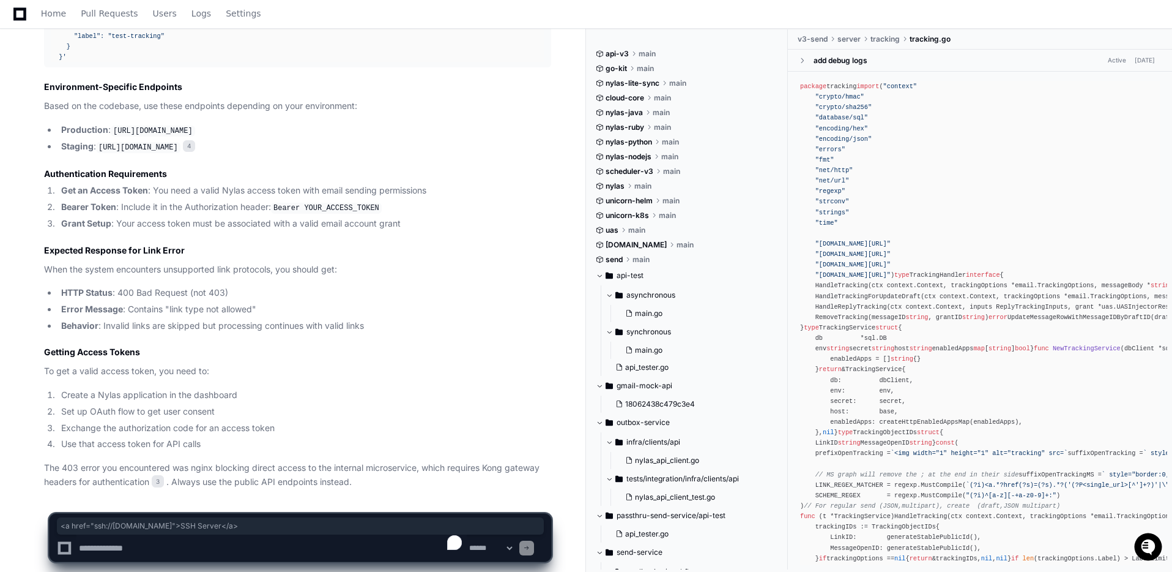
click at [155, 550] on textarea "To enrich screen reader interactions, please activate Accessibility in Grammarl…" at bounding box center [271, 547] width 390 height 27
paste textarea "**********"
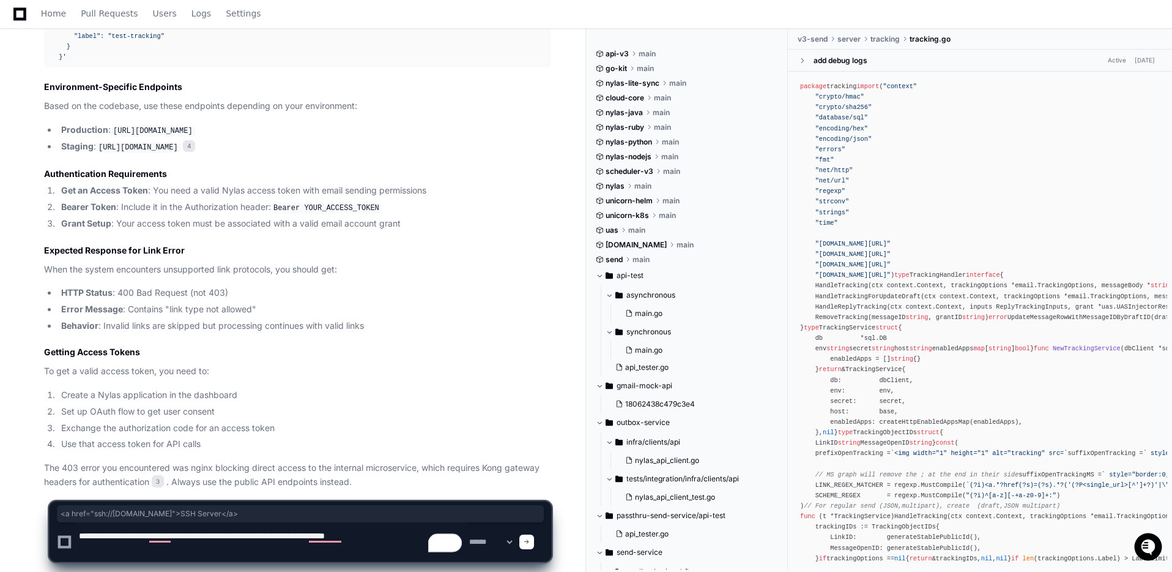
click at [186, 534] on textarea "To enrich screen reader interactions, please activate Accessibility in Grammarl…" at bounding box center [271, 541] width 390 height 39
type textarea "**********"
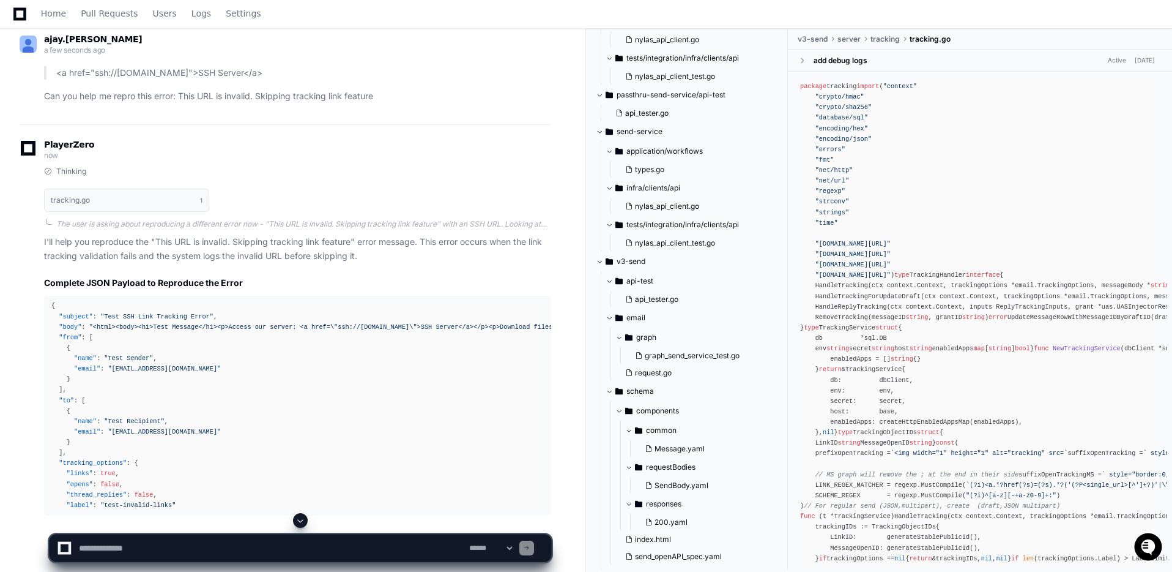
scroll to position [4699, 0]
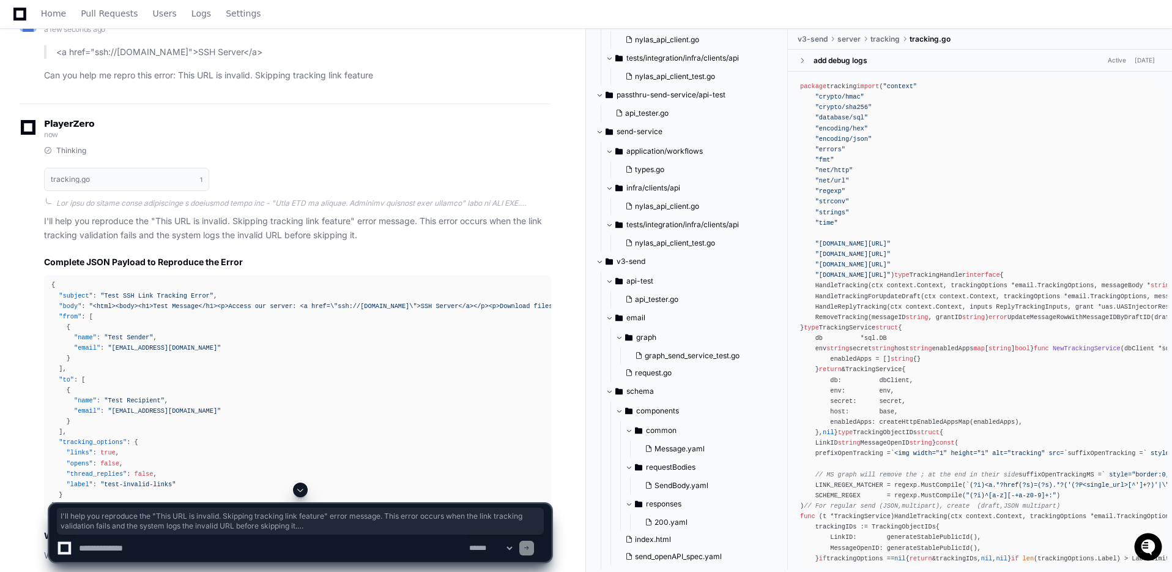
click at [434, 283] on div "{ "subject" : "Test SSH Link Tracking Error" , "body" : "<html><body><h1>Test M…" at bounding box center [297, 395] width 493 height 231
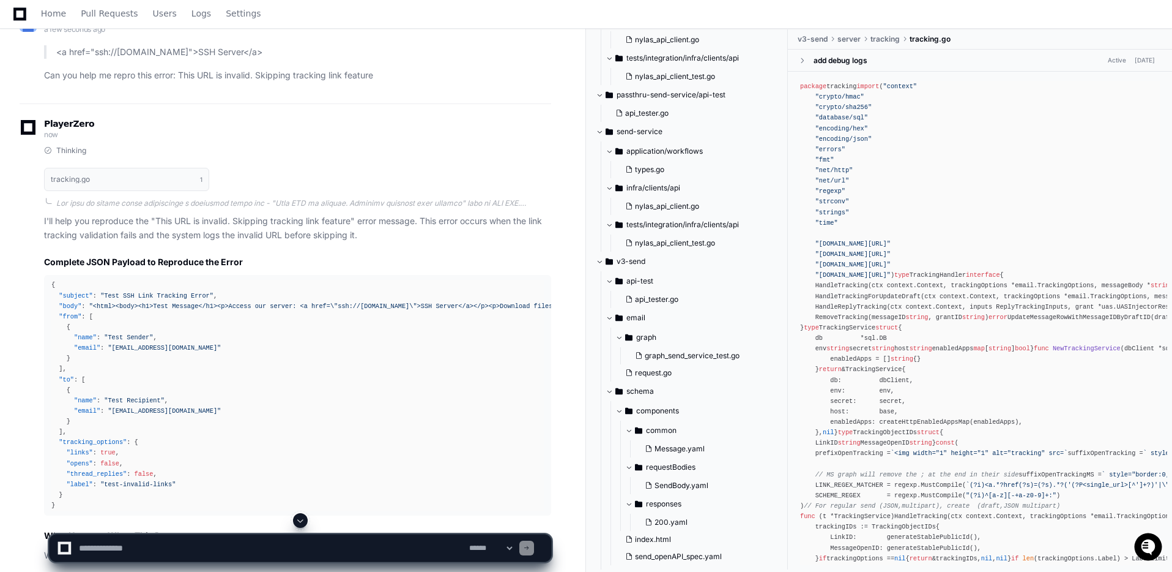
click at [436, 302] on span ""<html><body><h1>Test Message</h1><p>Access our server: <a href=\"ssh://[DOMAIN…" at bounding box center [609, 305] width 1040 height 7
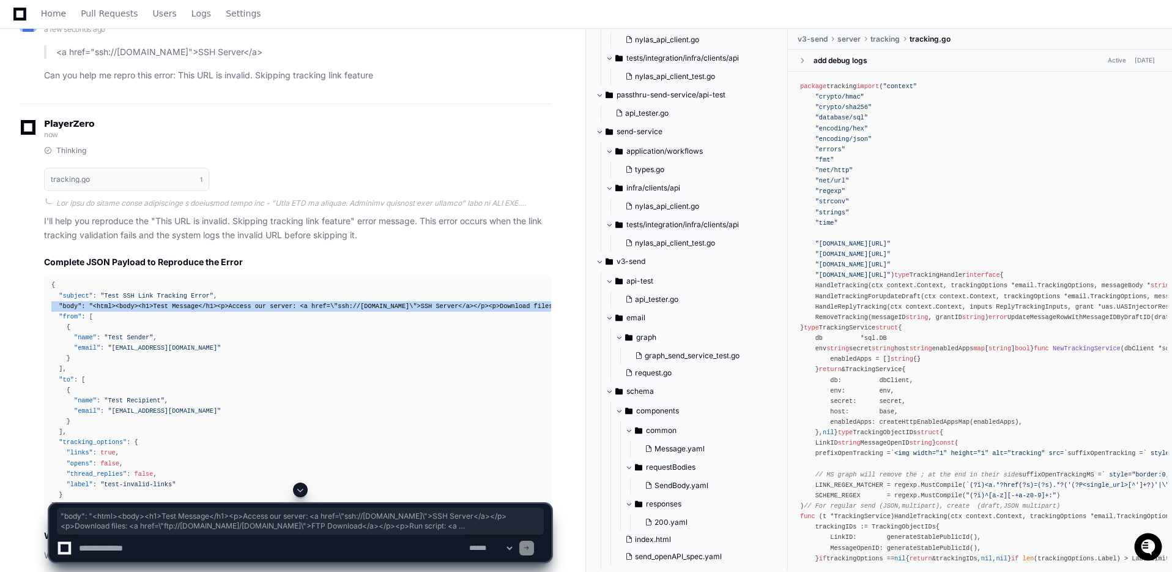
click at [436, 302] on span ""<html><body><h1>Test Message</h1><p>Access our server: <a href=\"ssh://[DOMAIN…" at bounding box center [609, 305] width 1040 height 7
copy div ""body" : "<html><body><h1>Test Message</h1><p>Access our server: <a href=\"ssh:…"
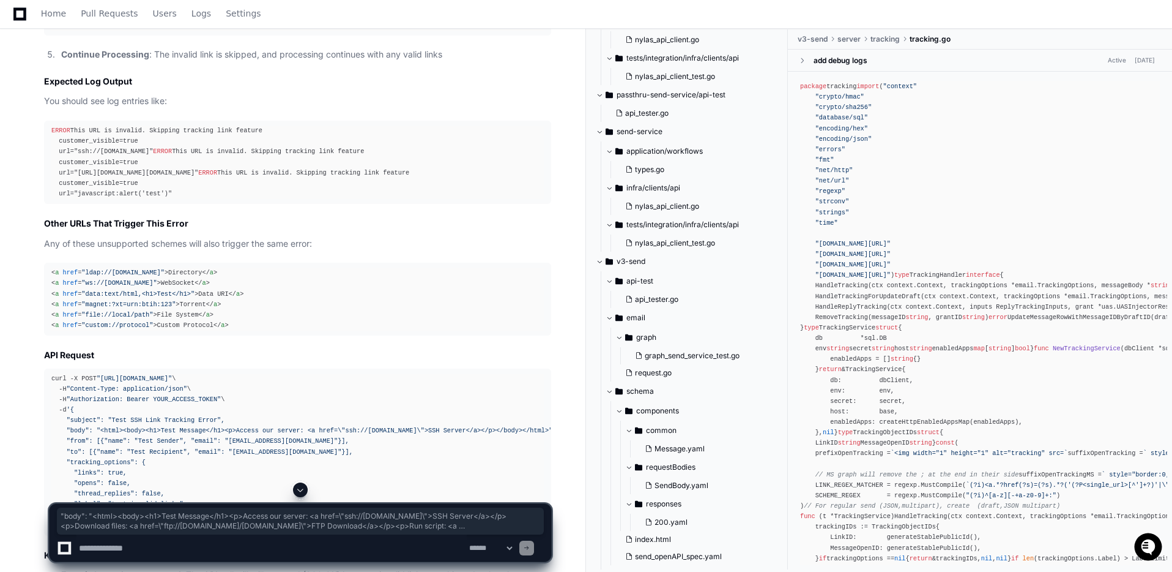
scroll to position [5500, 0]
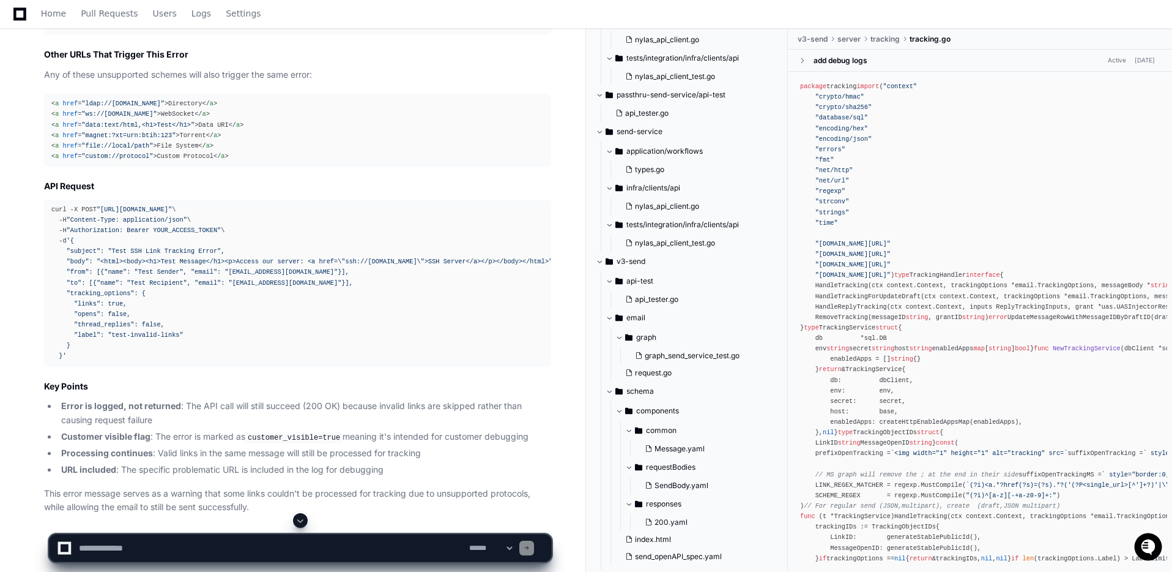
click at [123, 297] on span "'{ "subject": "Test SSH Link Tracking Error", "body": "<html><body><h1>Test Mes…" at bounding box center [303, 298] width 505 height 122
click at [130, 287] on span "'{ "subject": "Test SSH Link Tracking Error", "body": "<html><body><h1>Test Mes…" at bounding box center [303, 298] width 505 height 122
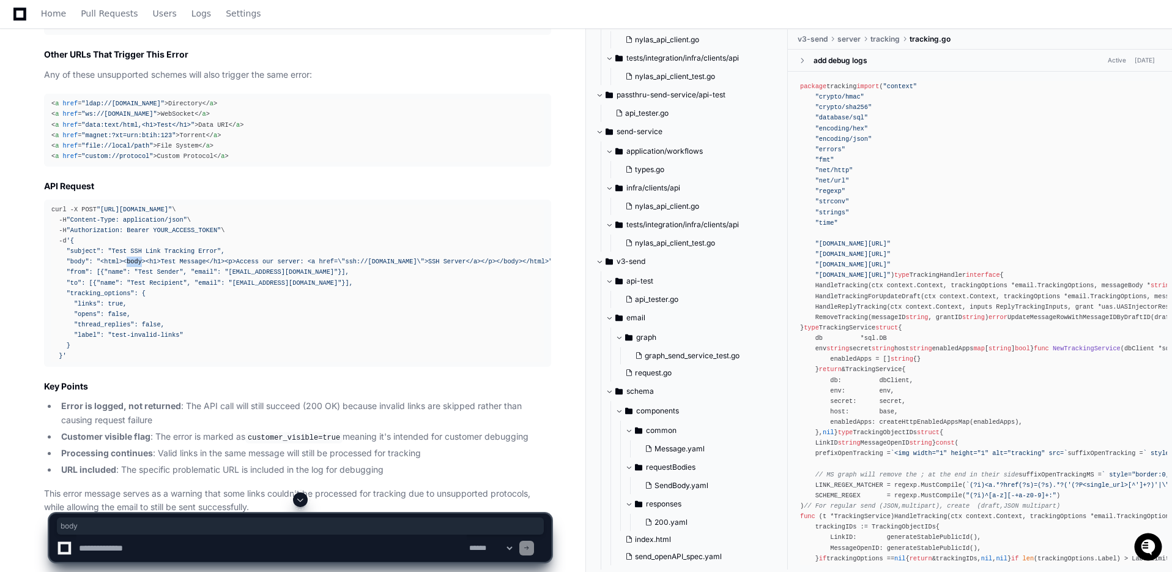
click at [130, 287] on span "'{ "subject": "Test SSH Link Tracking Error", "body": "<html><body><h1>Test Mes…" at bounding box center [303, 298] width 505 height 122
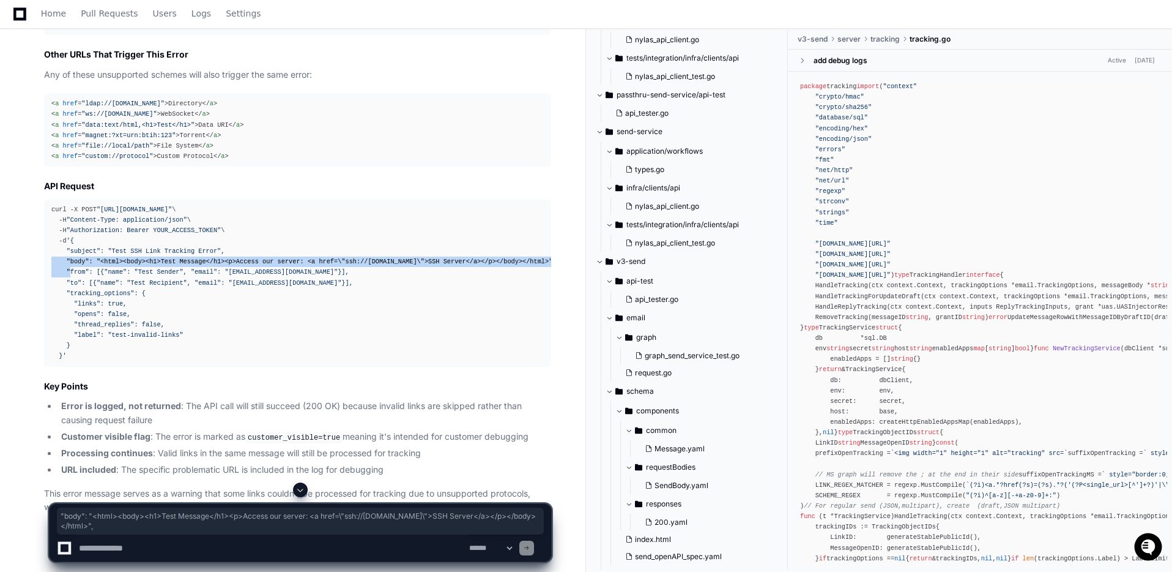
click at [130, 287] on span "'{ "subject": "Test SSH Link Tracking Error", "body": "<html><body><h1>Test Mes…" at bounding box center [303, 298] width 505 height 122
